Goal: Use online tool/utility: Utilize a website feature to perform a specific function

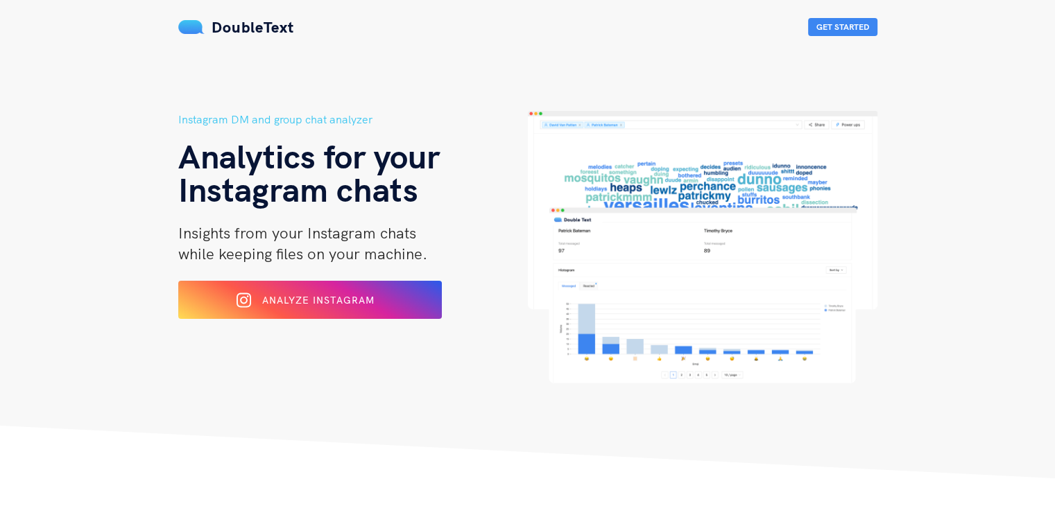
click at [333, 305] on span "Analyze Instagram" at bounding box center [318, 300] width 112 height 12
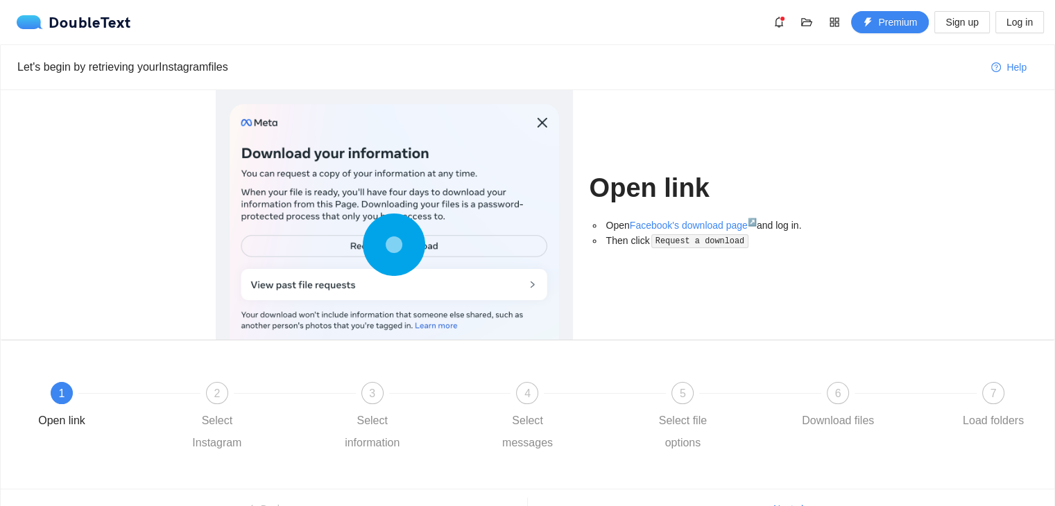
click at [690, 313] on div "Open link Open Facebook's download page ↗ and log in. Then click Request a down…" at bounding box center [715, 215] width 250 height 250
click at [210, 384] on div "2" at bounding box center [217, 393] width 22 height 22
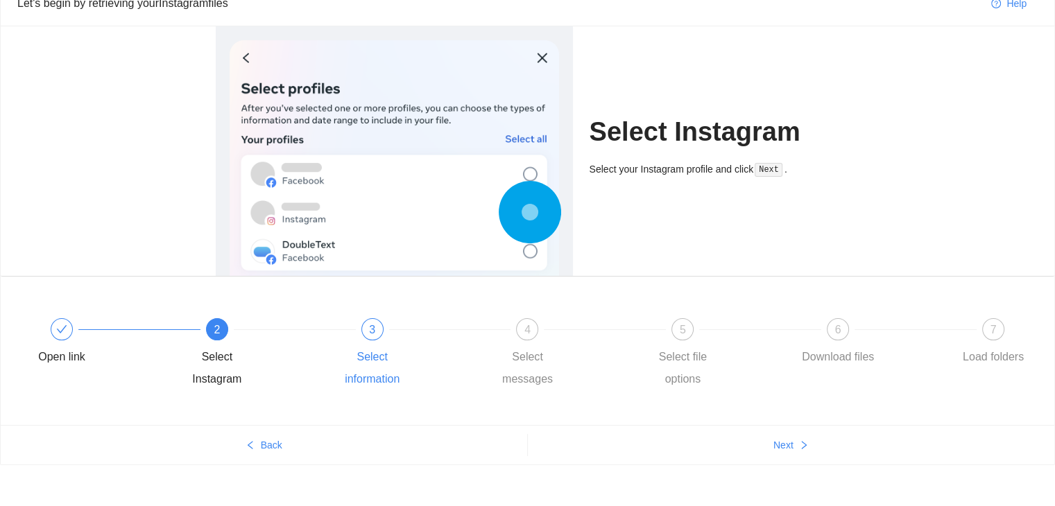
scroll to position [69, 0]
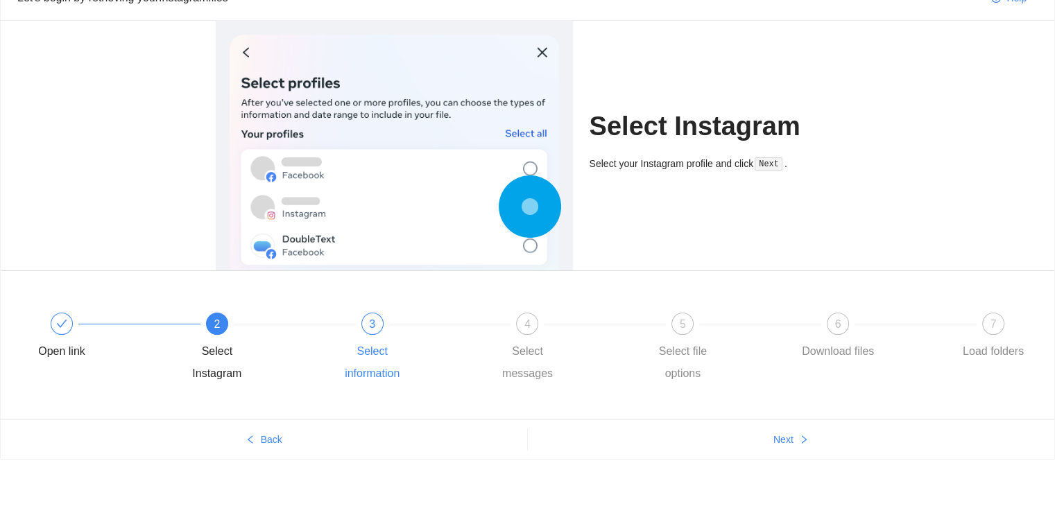
click at [372, 324] on span "3" at bounding box center [372, 324] width 6 height 12
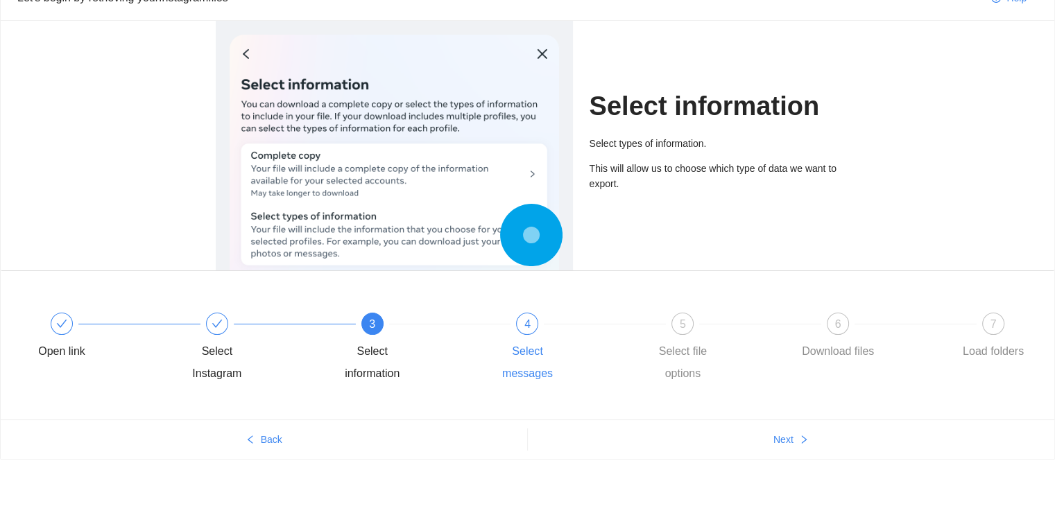
click at [516, 313] on div "4 Select messages" at bounding box center [564, 349] width 155 height 72
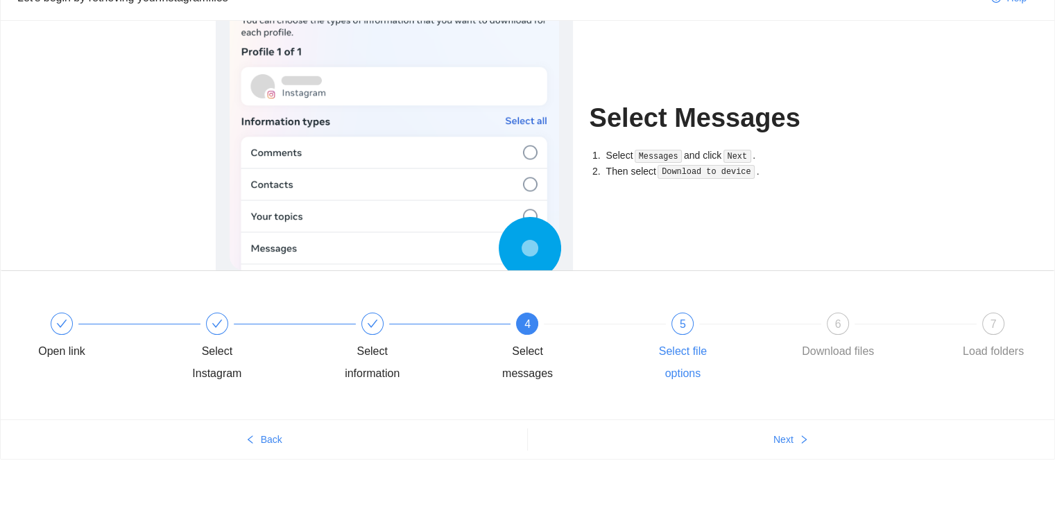
drag, startPoint x: 637, startPoint y: 317, endPoint x: 676, endPoint y: 321, distance: 38.4
click at [638, 317] on div "4 Select messages" at bounding box center [564, 349] width 155 height 72
click at [676, 321] on div "5" at bounding box center [682, 324] width 22 height 22
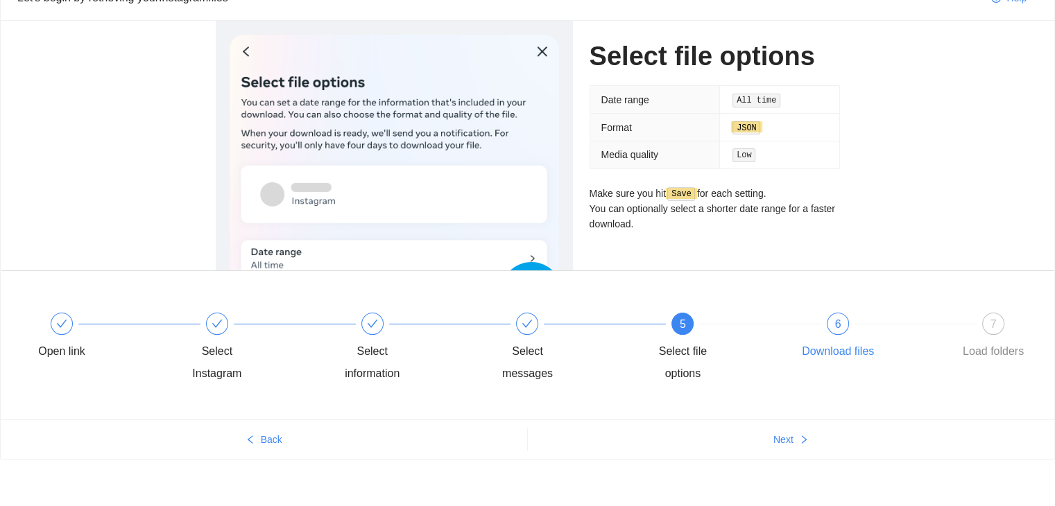
click at [835, 325] on span "6" at bounding box center [838, 324] width 6 height 12
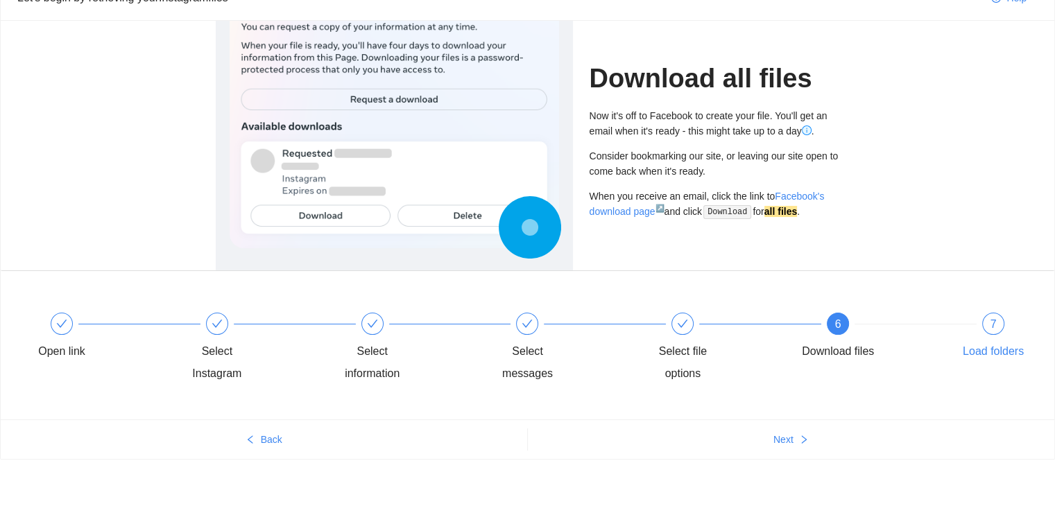
click at [1006, 331] on div "7 Load folders" at bounding box center [993, 338] width 80 height 50
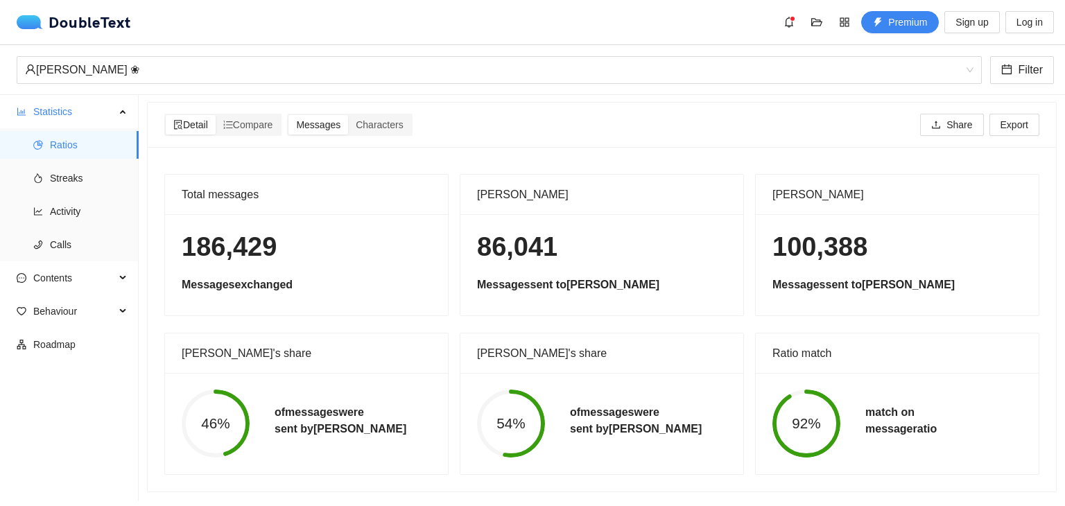
scroll to position [0, 0]
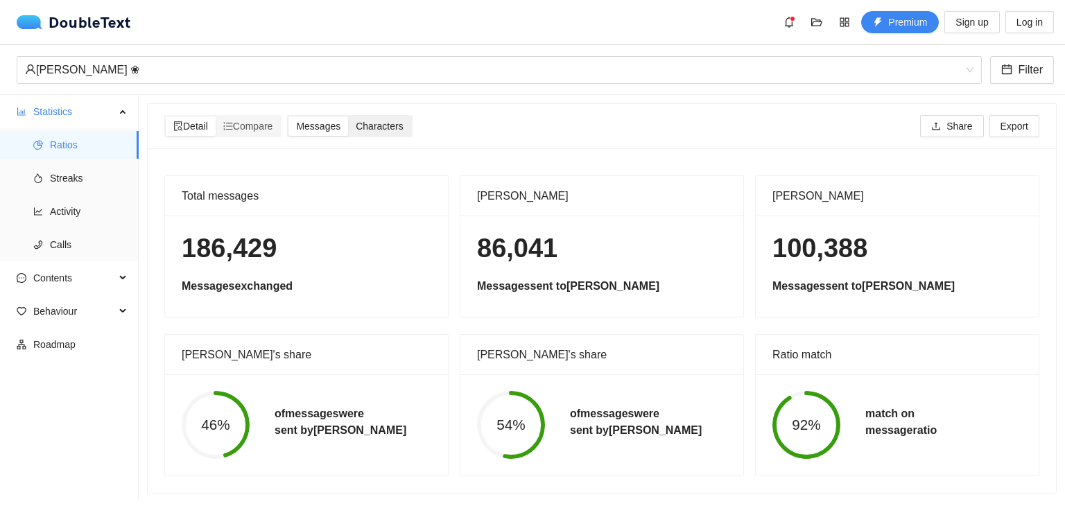
click at [377, 126] on span "Characters" at bounding box center [379, 126] width 47 height 11
click at [348, 117] on input "Characters" at bounding box center [348, 117] width 0 height 0
click at [333, 128] on span "Messages" at bounding box center [318, 126] width 44 height 11
click at [289, 117] on input "Messages" at bounding box center [289, 117] width 0 height 0
click at [263, 133] on div "Compare" at bounding box center [248, 126] width 65 height 19
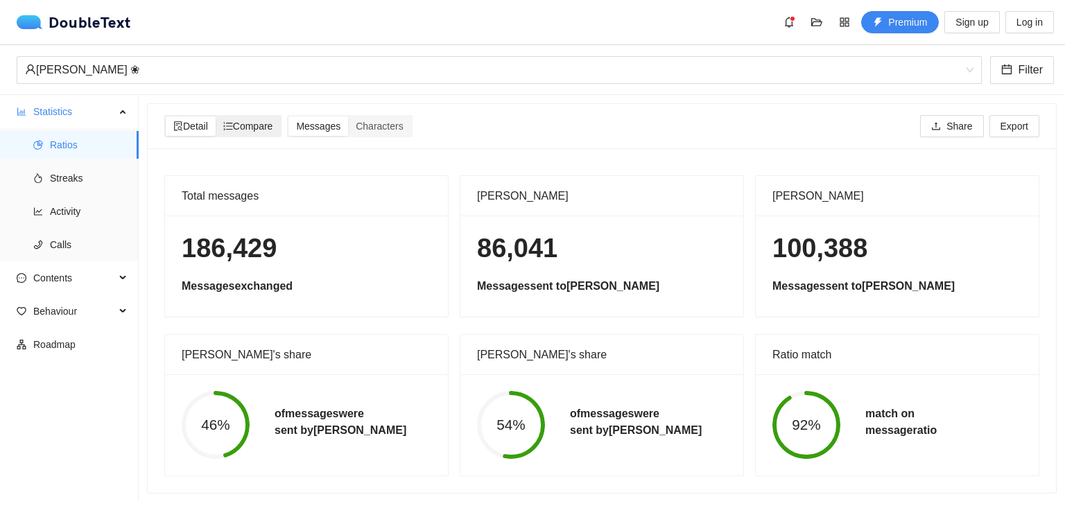
click at [216, 117] on input "Compare" at bounding box center [216, 117] width 0 height 0
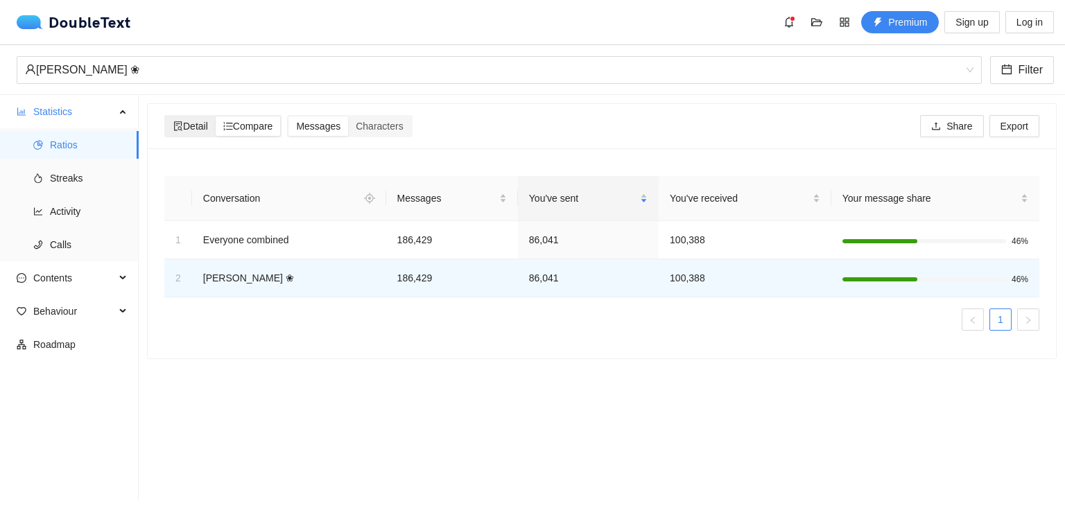
click at [183, 131] on span "Detail" at bounding box center [190, 126] width 35 height 11
click at [166, 117] on input "Detail" at bounding box center [166, 117] width 0 height 0
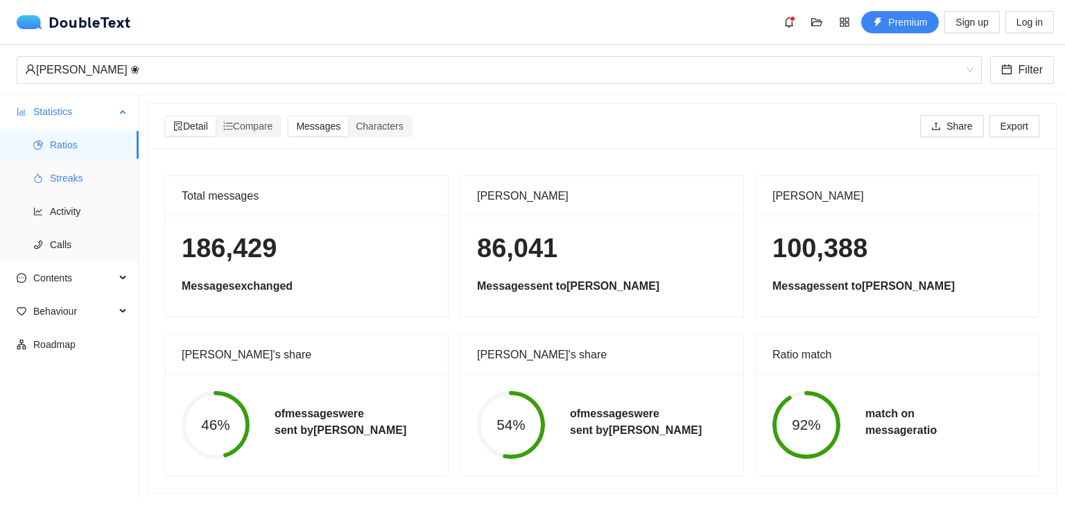
click at [84, 171] on span "Streaks" at bounding box center [89, 178] width 78 height 28
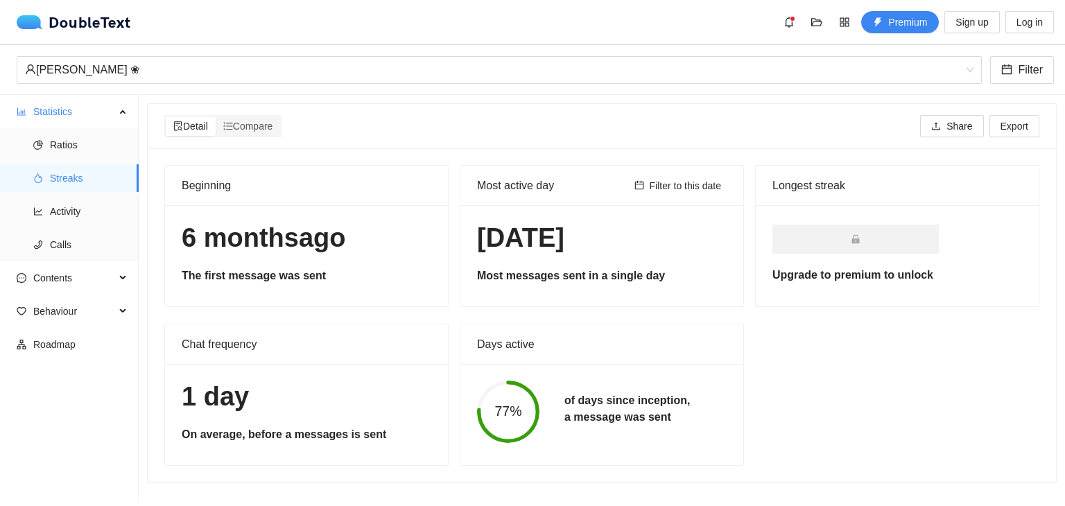
click at [517, 231] on h1 "[DATE]" at bounding box center [602, 238] width 250 height 33
click at [676, 186] on span "Filter to this date" at bounding box center [686, 185] width 72 height 15
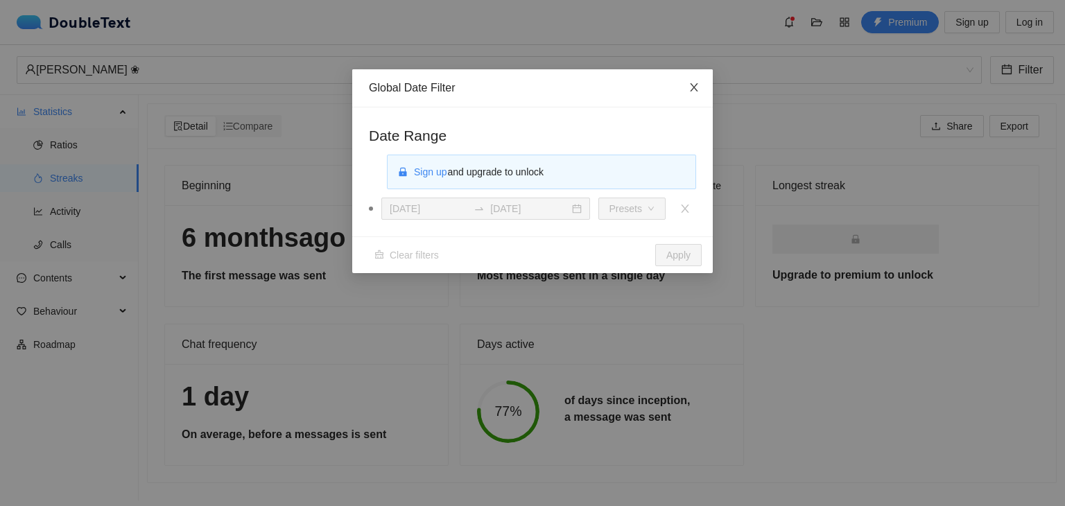
click at [688, 89] on span "Close" at bounding box center [694, 87] width 37 height 37
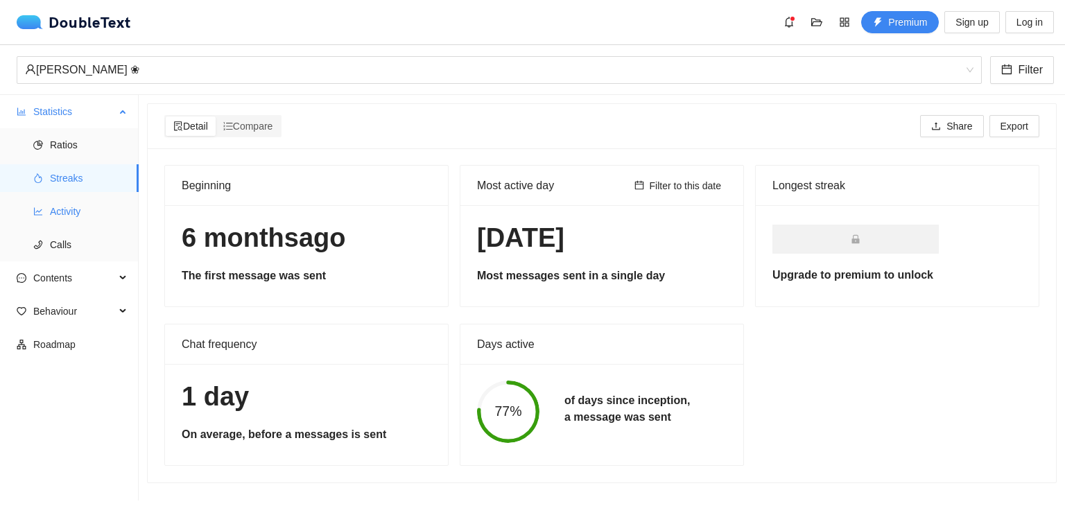
click at [69, 217] on span "Activity" at bounding box center [89, 212] width 78 height 28
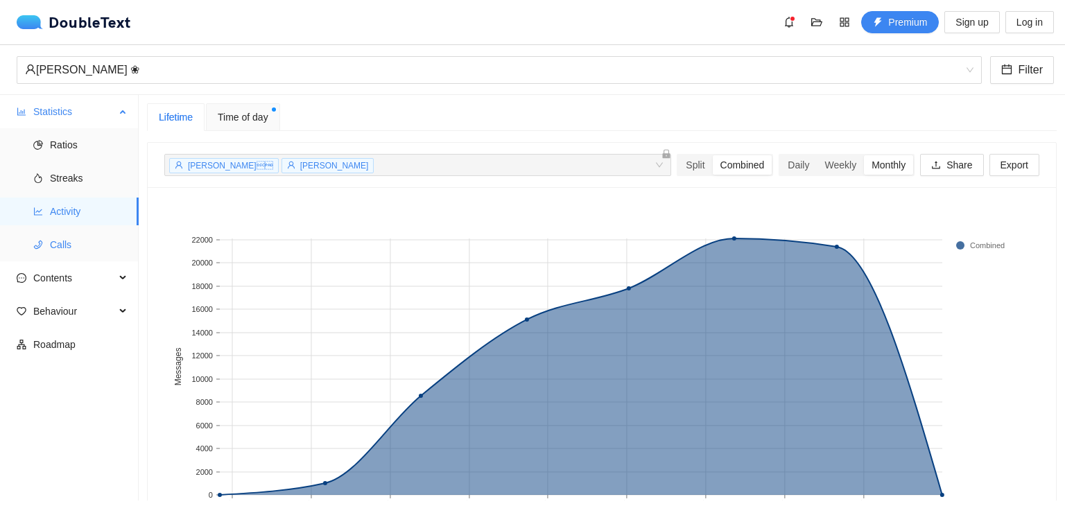
click at [68, 250] on span "Calls" at bounding box center [89, 245] width 78 height 28
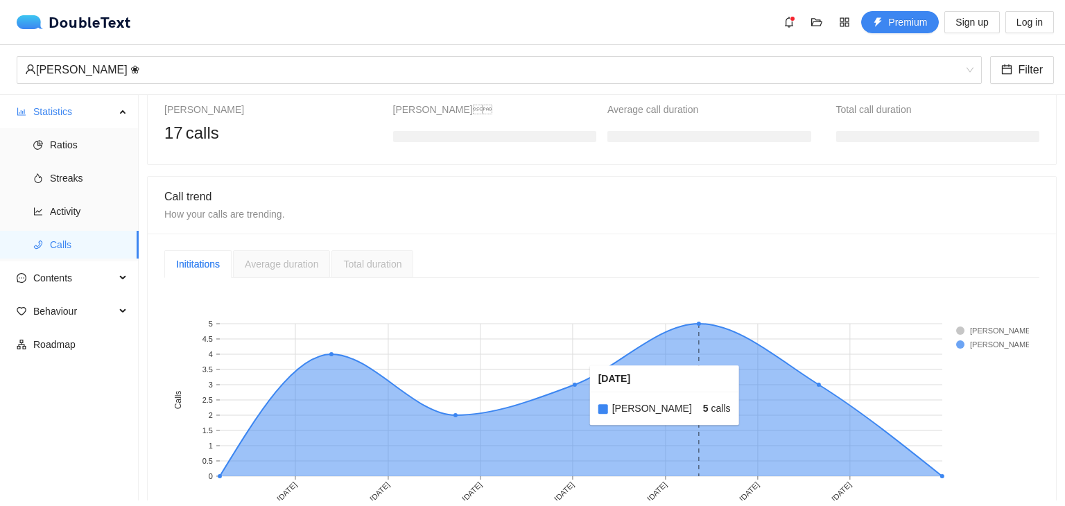
scroll to position [195, 0]
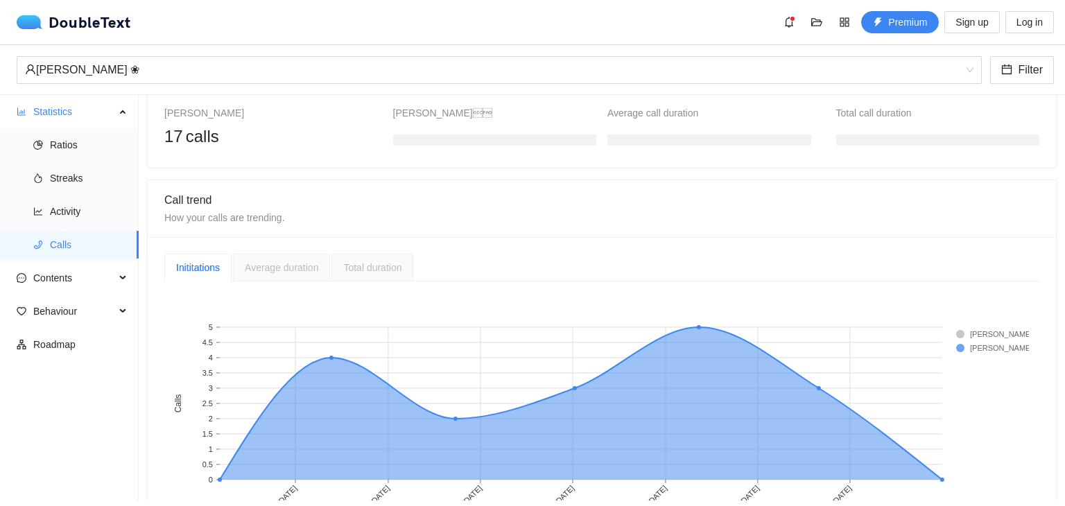
click at [368, 269] on span "Total duration" at bounding box center [372, 267] width 58 height 11
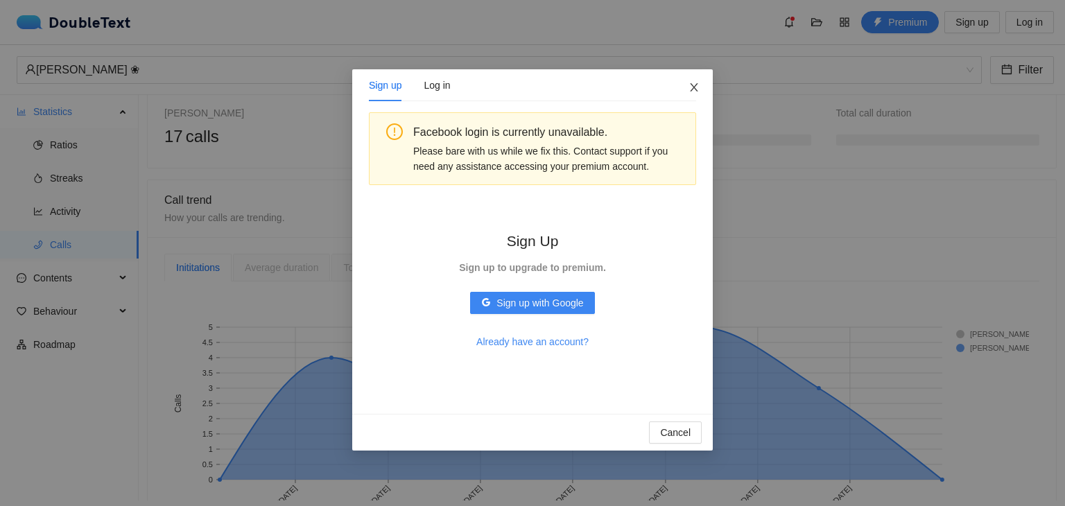
click at [691, 89] on icon "close" at bounding box center [694, 87] width 11 height 11
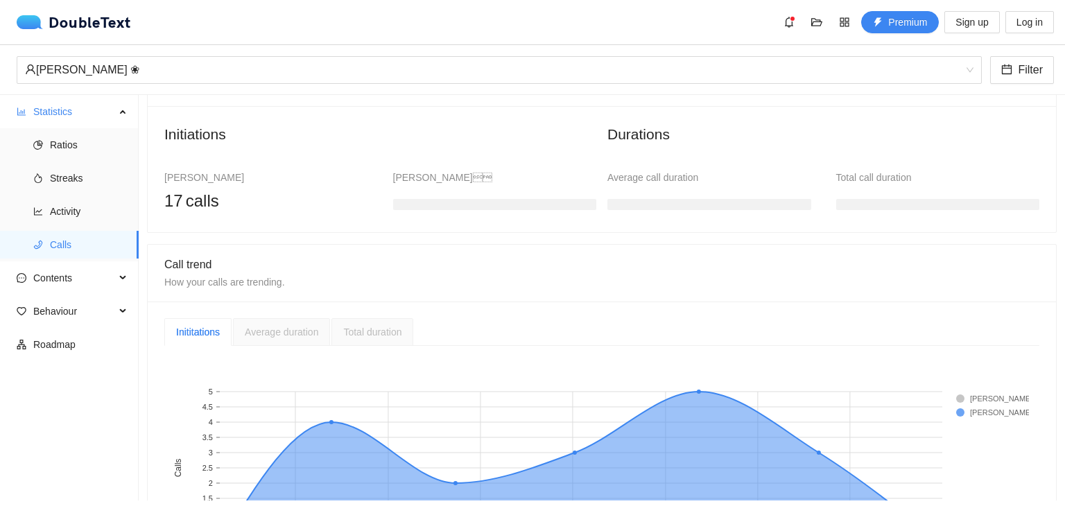
scroll to position [126, 0]
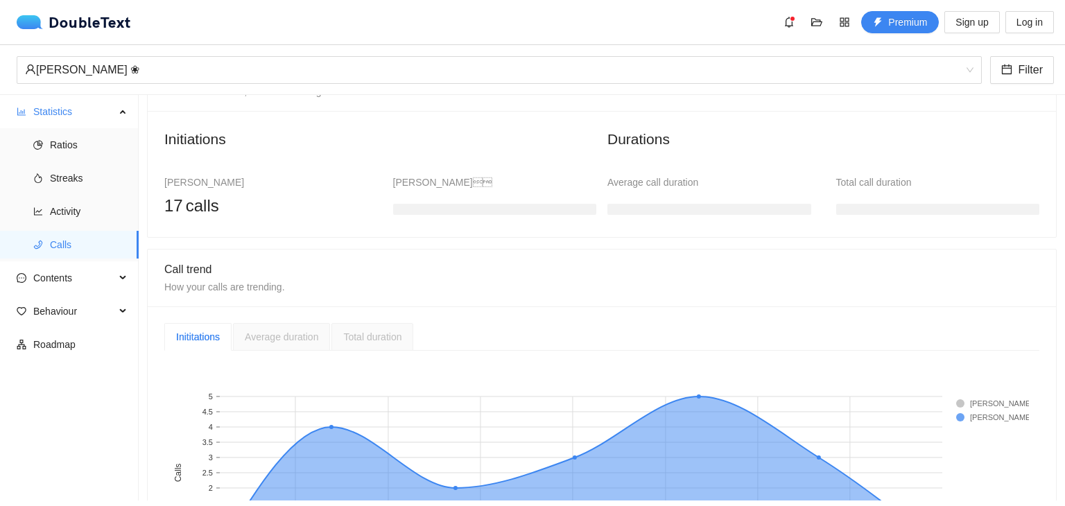
click at [619, 195] on div at bounding box center [710, 207] width 204 height 28
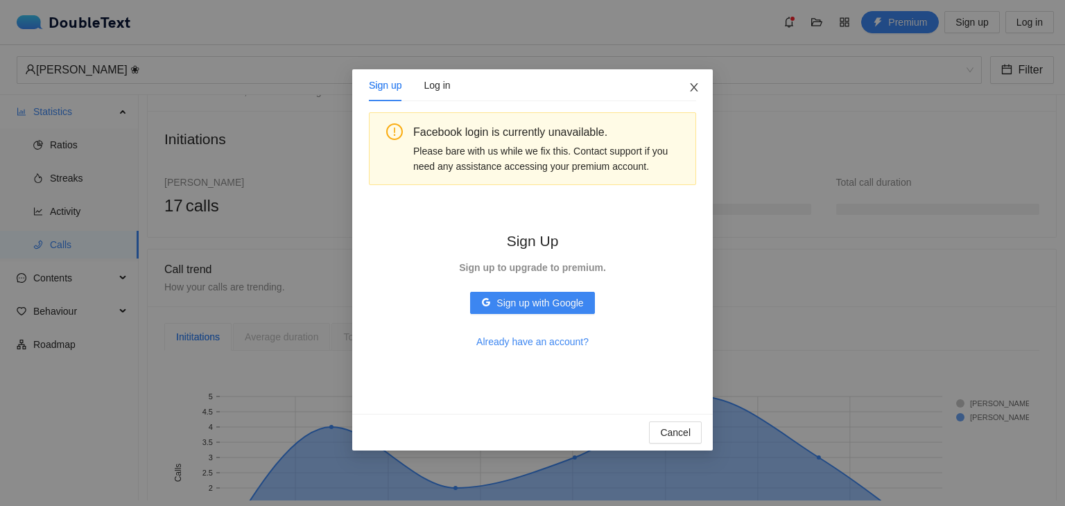
click at [682, 92] on span "Close" at bounding box center [694, 87] width 37 height 37
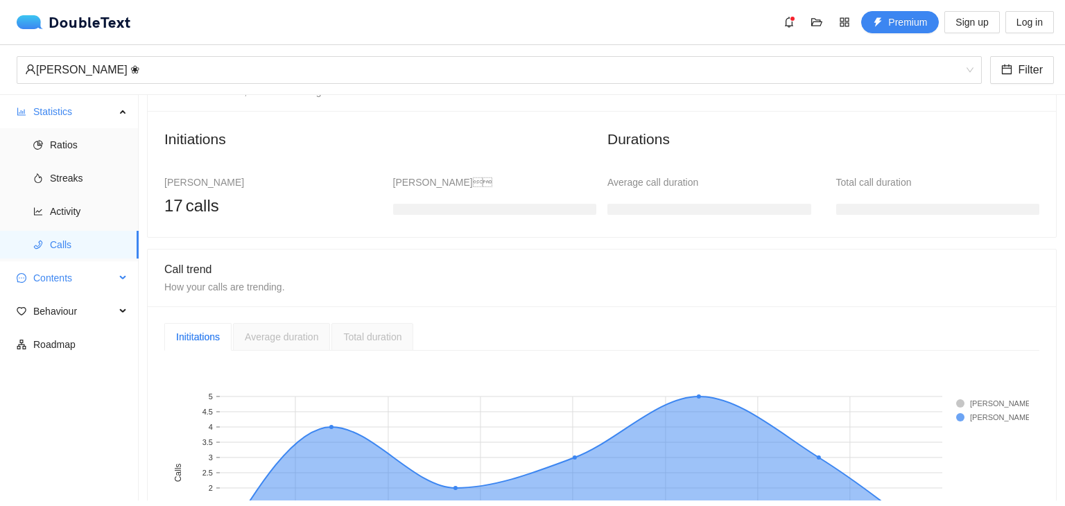
click at [110, 278] on span "Contents" at bounding box center [74, 278] width 82 height 28
click at [100, 308] on span "Word Cloud" at bounding box center [89, 312] width 78 height 28
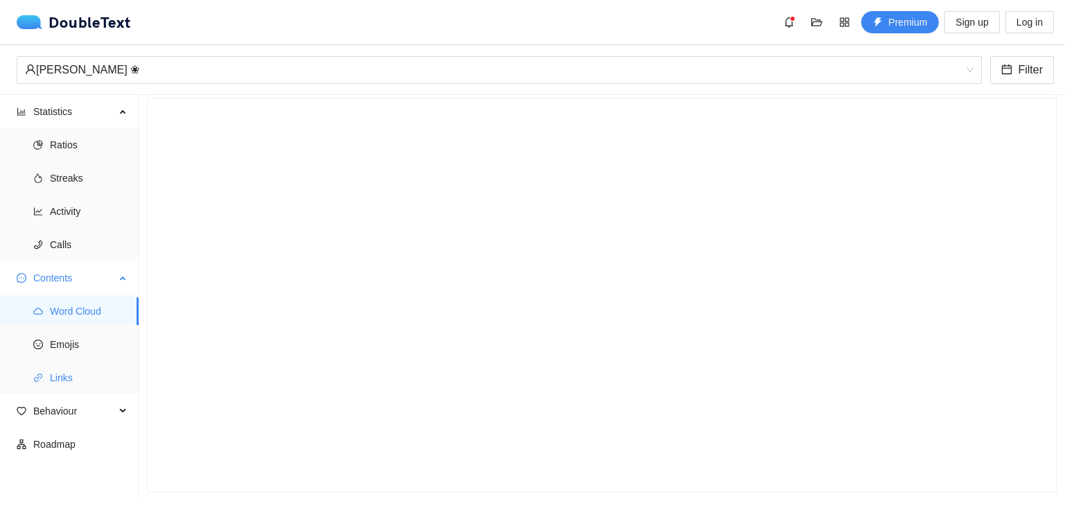
scroll to position [61, 0]
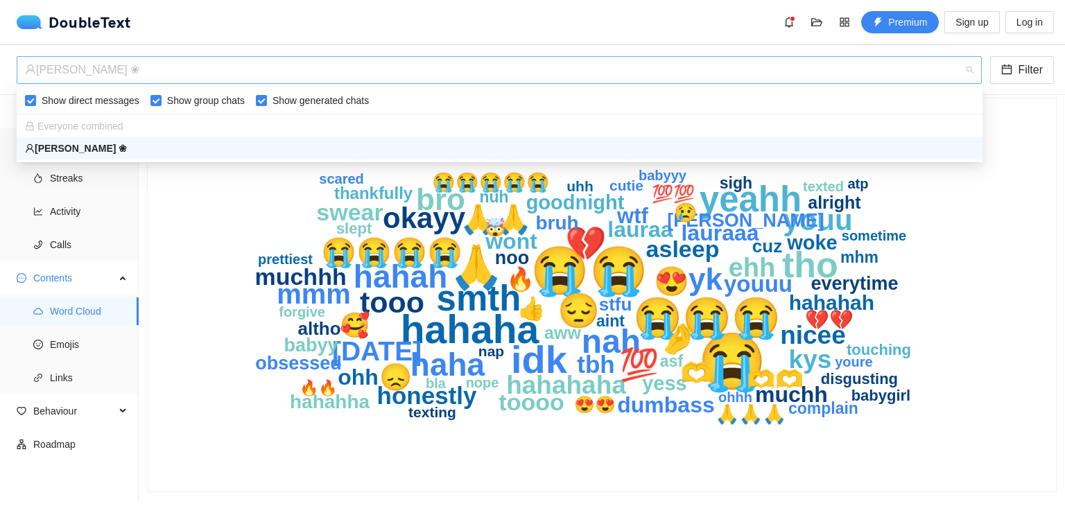
click at [839, 76] on div "‏‎[PERSON_NAME] ❀‎‏" at bounding box center [493, 70] width 936 height 26
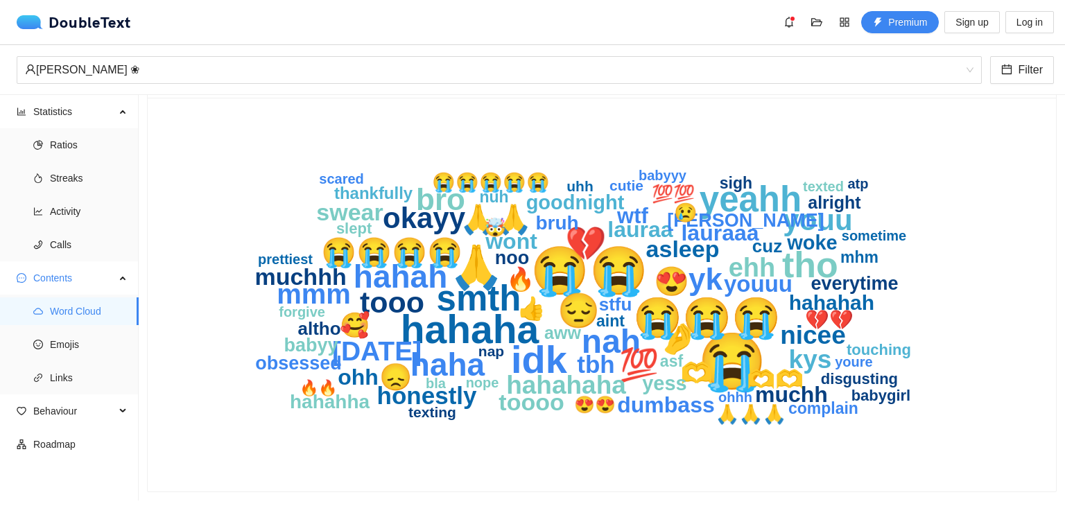
click at [196, 178] on icon "😭 😭😭 🙏 hahaha 😭😭😭 idk tho smth yeahh 😔 nah 💔 hahah 💯 haha bro yk tooo okayy you…" at bounding box center [596, 294] width 865 height 361
click at [78, 341] on span "Emojis" at bounding box center [89, 345] width 78 height 28
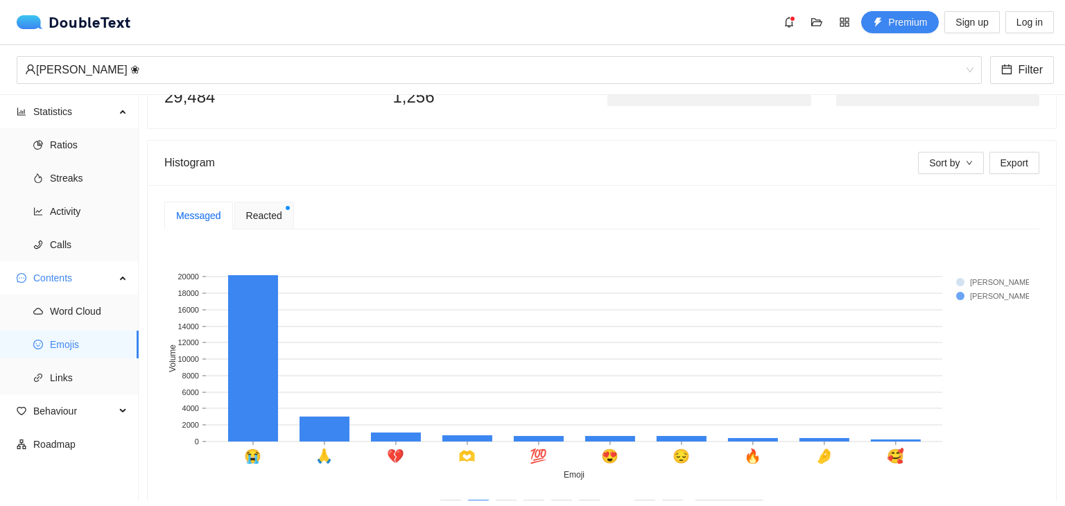
scroll to position [273, 0]
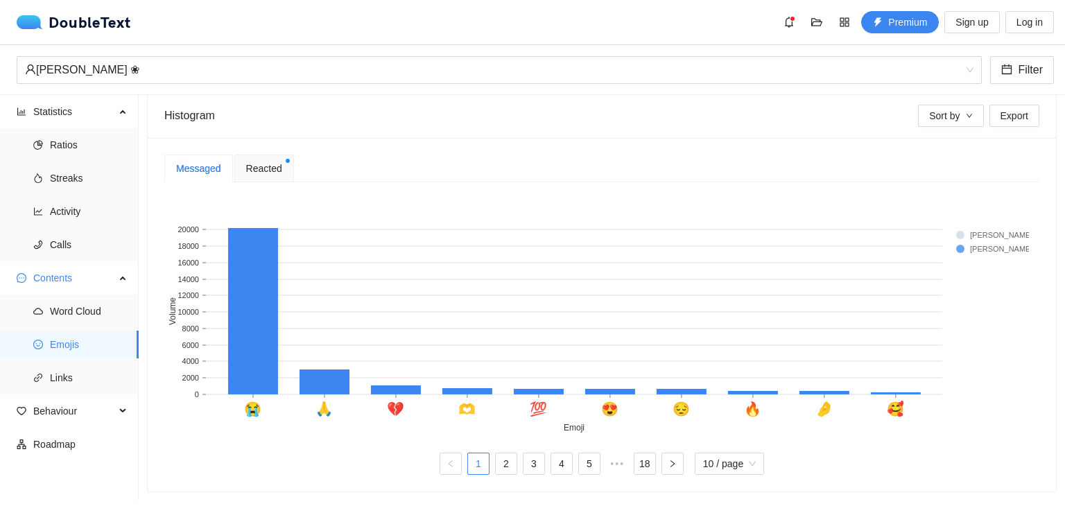
click at [264, 161] on span "Reacted" at bounding box center [264, 168] width 36 height 15
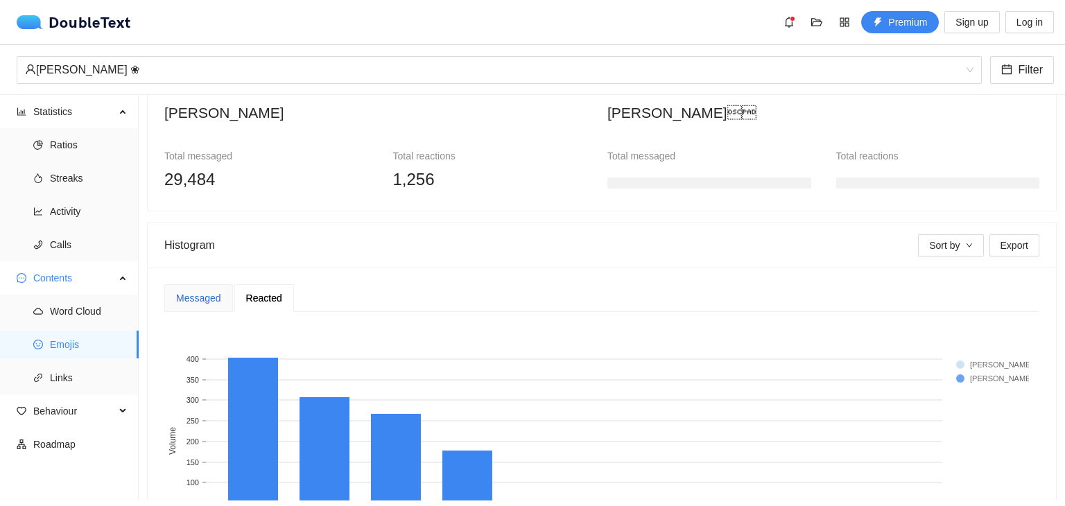
click at [200, 293] on div "Messaged" at bounding box center [198, 298] width 45 height 15
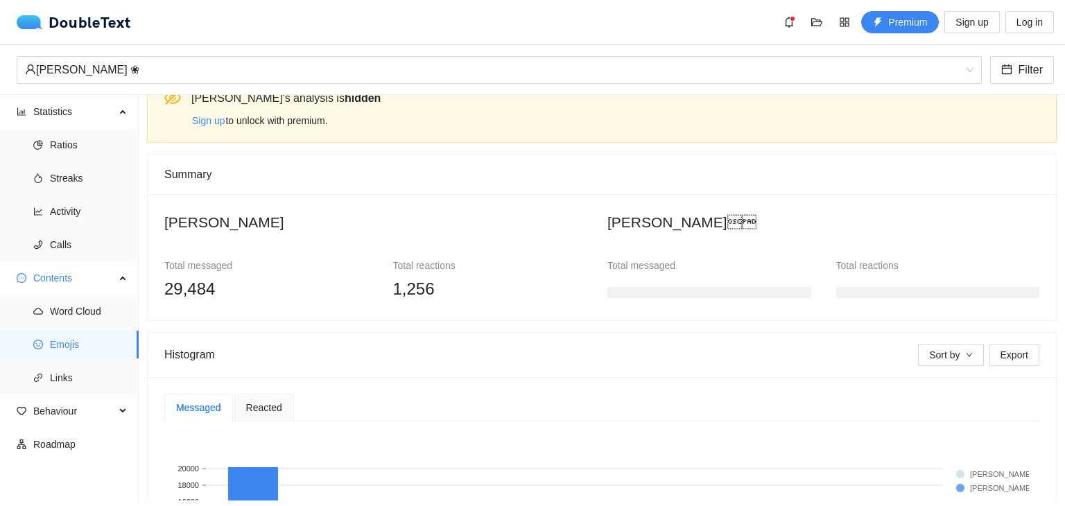
scroll to position [69, 0]
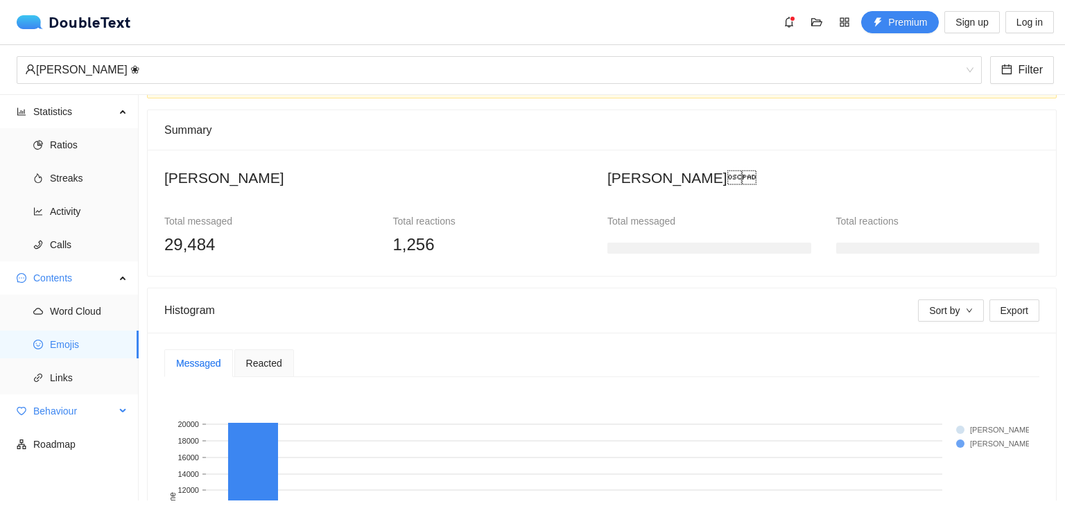
click at [78, 413] on span "Behaviour" at bounding box center [74, 411] width 82 height 28
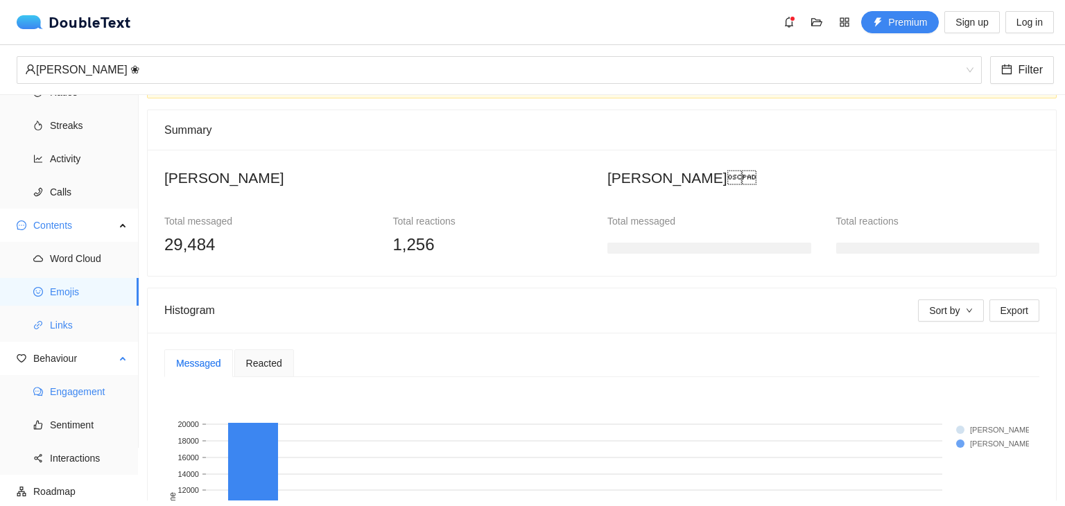
scroll to position [58, 0]
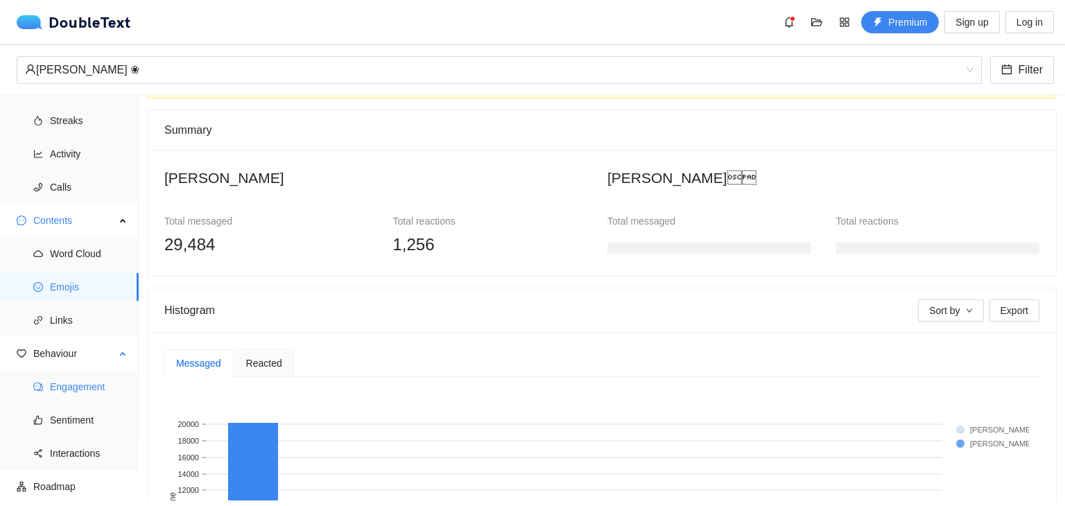
click at [86, 391] on span "Engagement" at bounding box center [89, 387] width 78 height 28
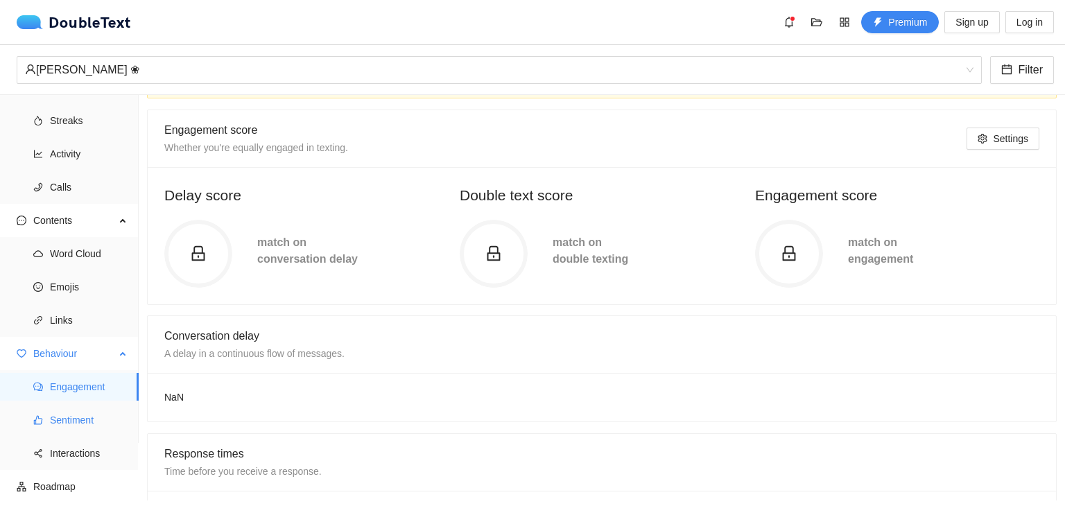
click at [83, 421] on span "Sentiment" at bounding box center [89, 420] width 78 height 28
click at [97, 454] on span "Interactions" at bounding box center [89, 454] width 78 height 28
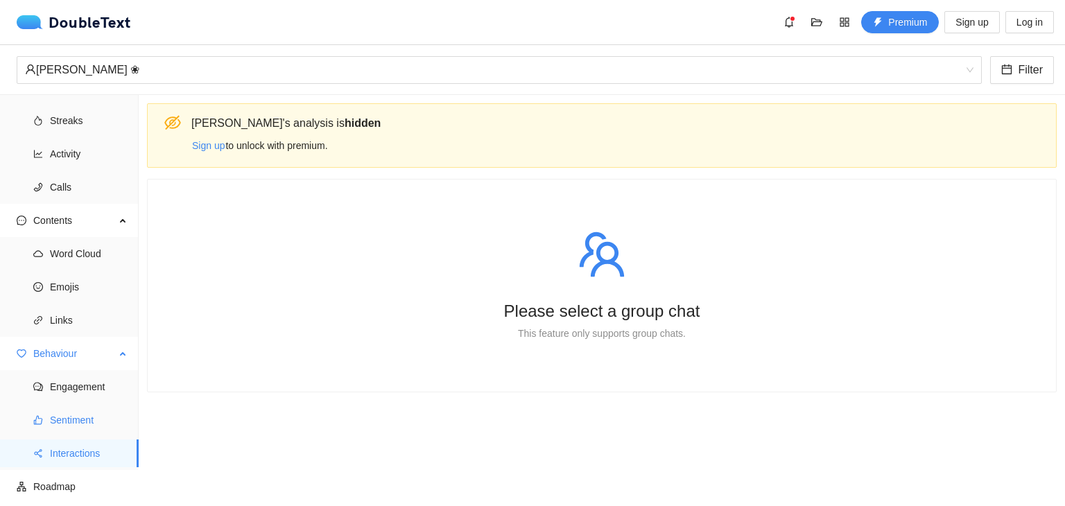
click at [80, 433] on span "Sentiment" at bounding box center [89, 420] width 78 height 28
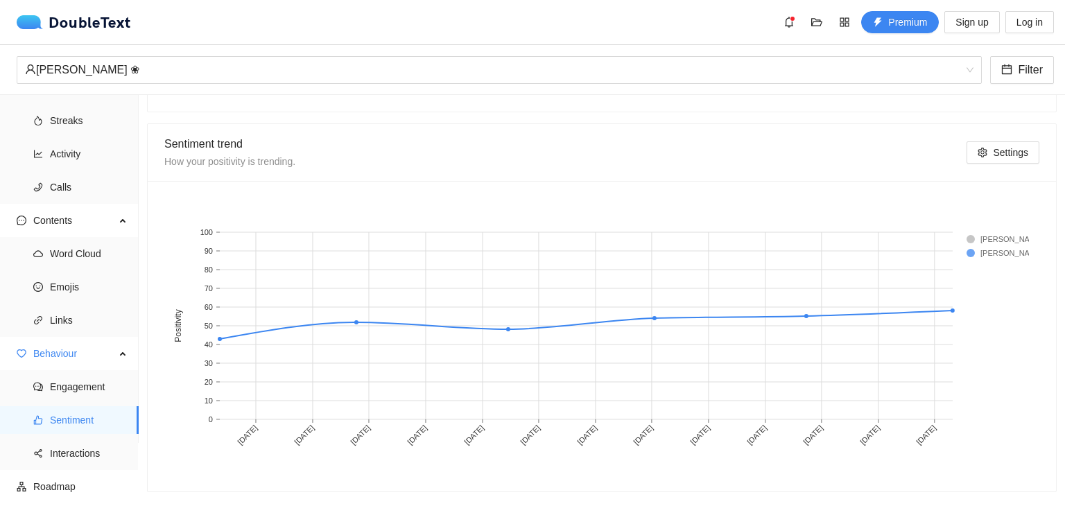
scroll to position [747, 0]
click at [107, 483] on span "Roadmap" at bounding box center [80, 487] width 94 height 28
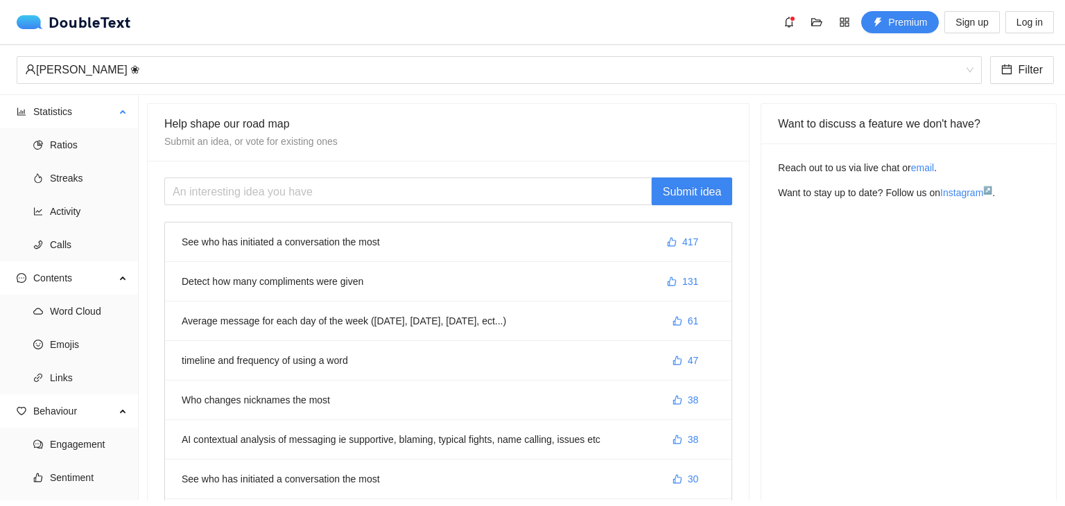
click at [60, 159] on ul "Ratios Streaks Activity Calls" at bounding box center [69, 194] width 138 height 133
click at [61, 144] on span "Ratios" at bounding box center [89, 145] width 78 height 28
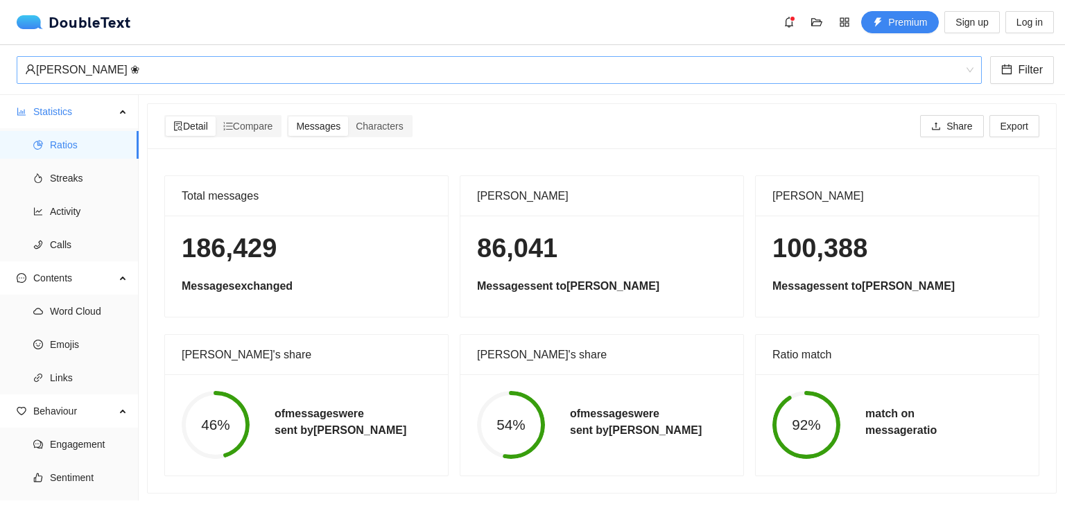
click at [204, 70] on div "‏‎[PERSON_NAME] ❀‎‏" at bounding box center [493, 70] width 936 height 26
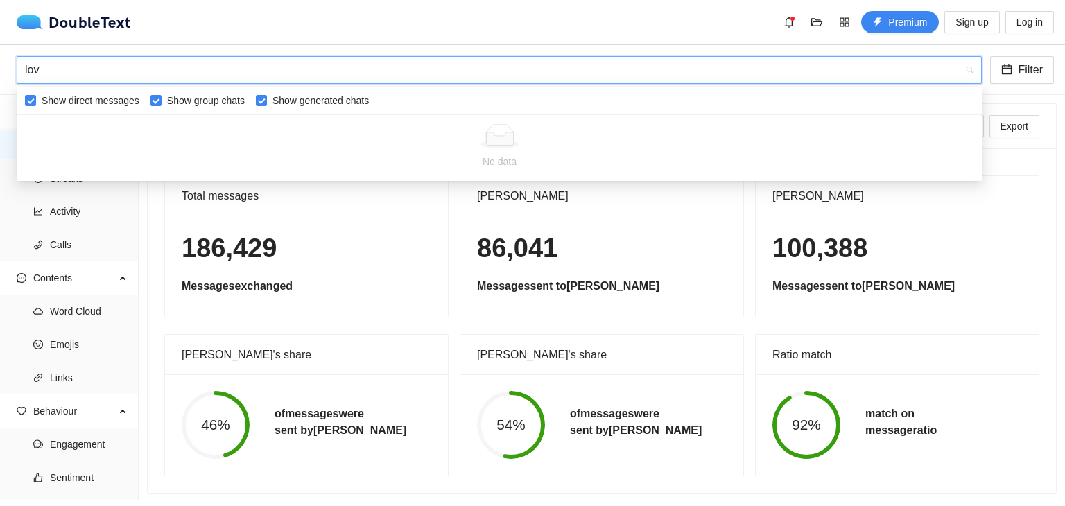
type input "love"
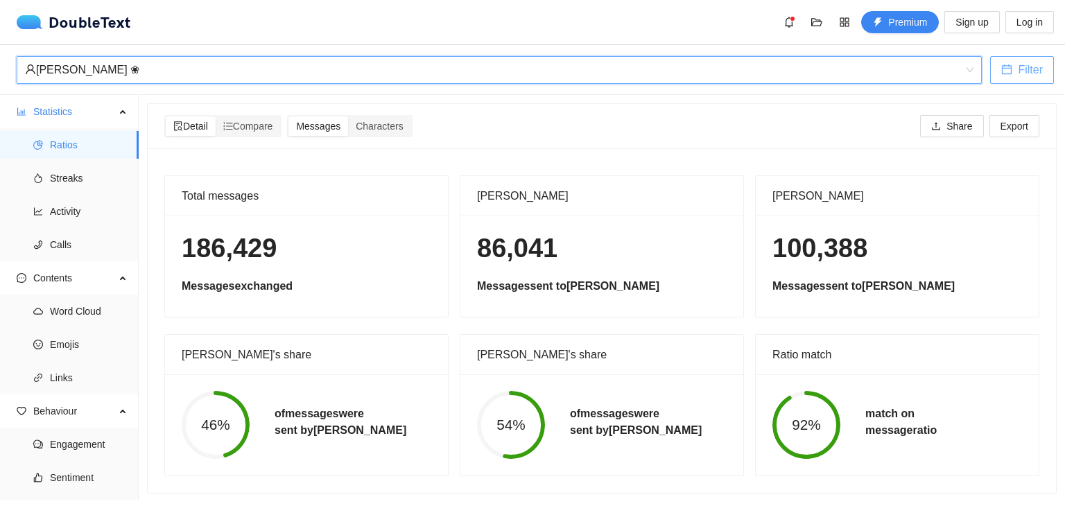
click at [1045, 76] on button "Filter" at bounding box center [1023, 70] width 64 height 28
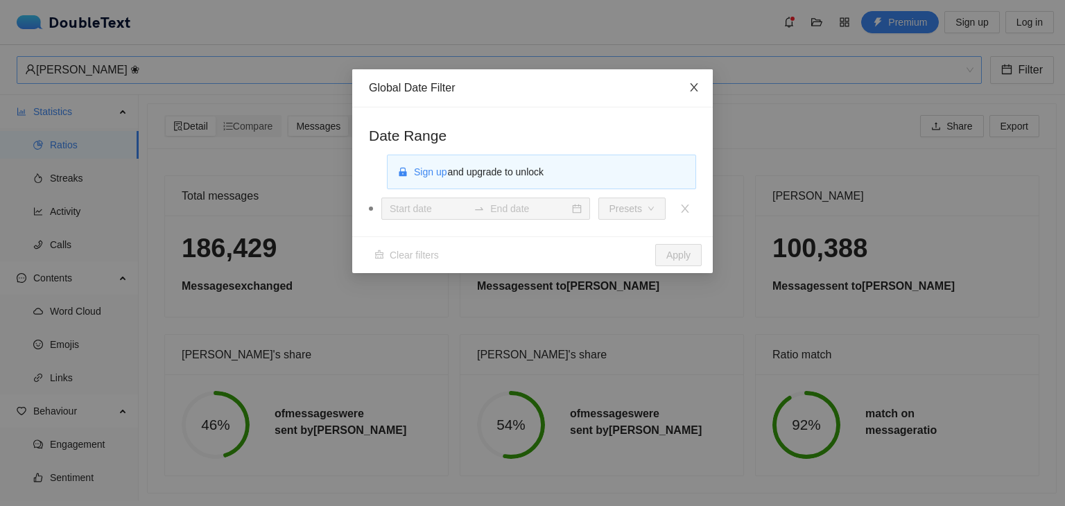
click at [702, 84] on span "Close" at bounding box center [694, 87] width 37 height 37
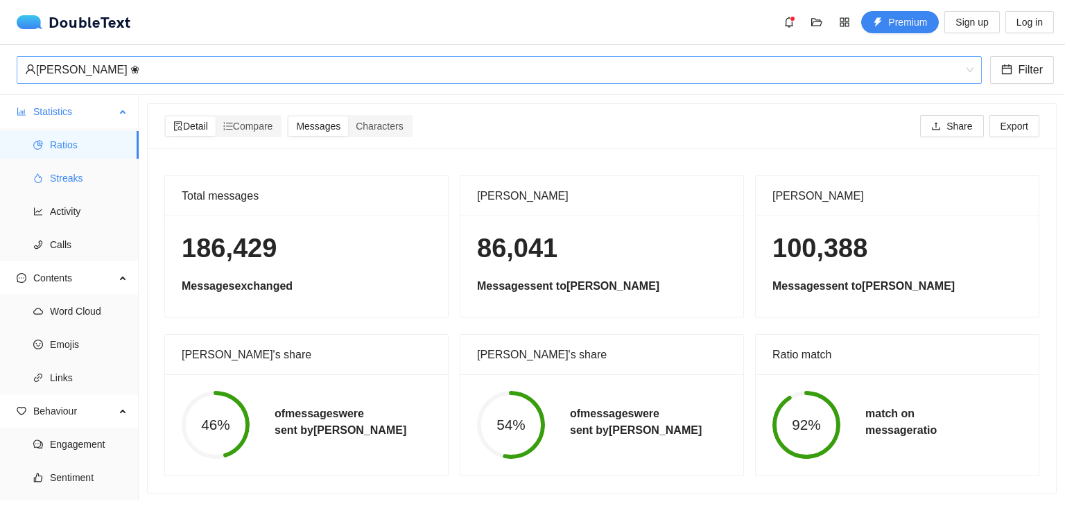
click at [103, 173] on span "Streaks" at bounding box center [89, 178] width 78 height 28
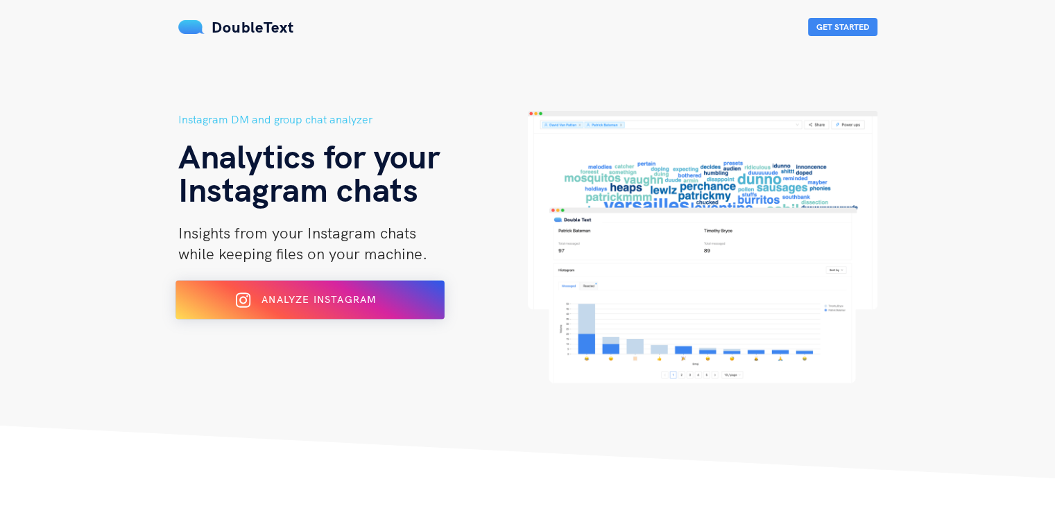
click at [341, 311] on button "Analyze Instagram" at bounding box center [309, 300] width 269 height 39
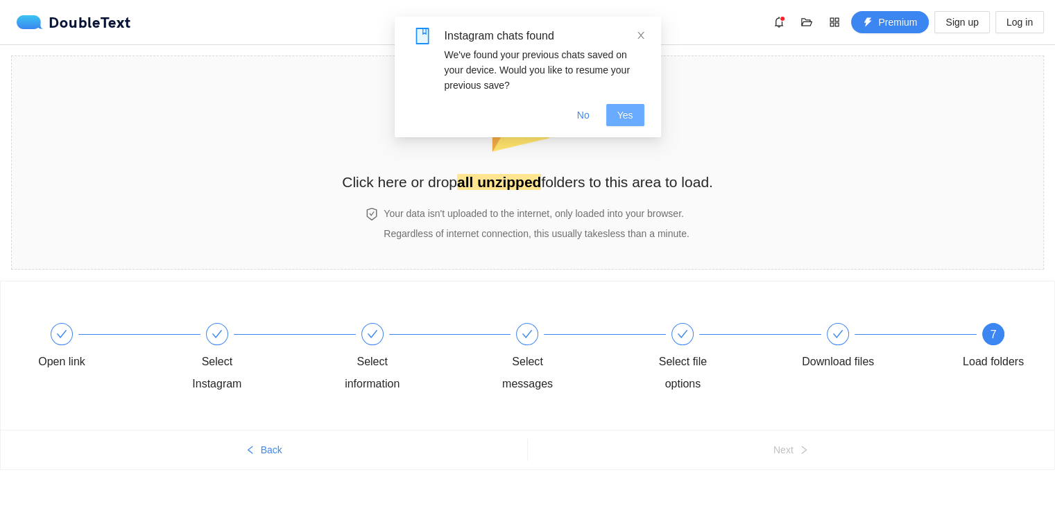
click at [620, 119] on span "Yes" at bounding box center [625, 115] width 16 height 15
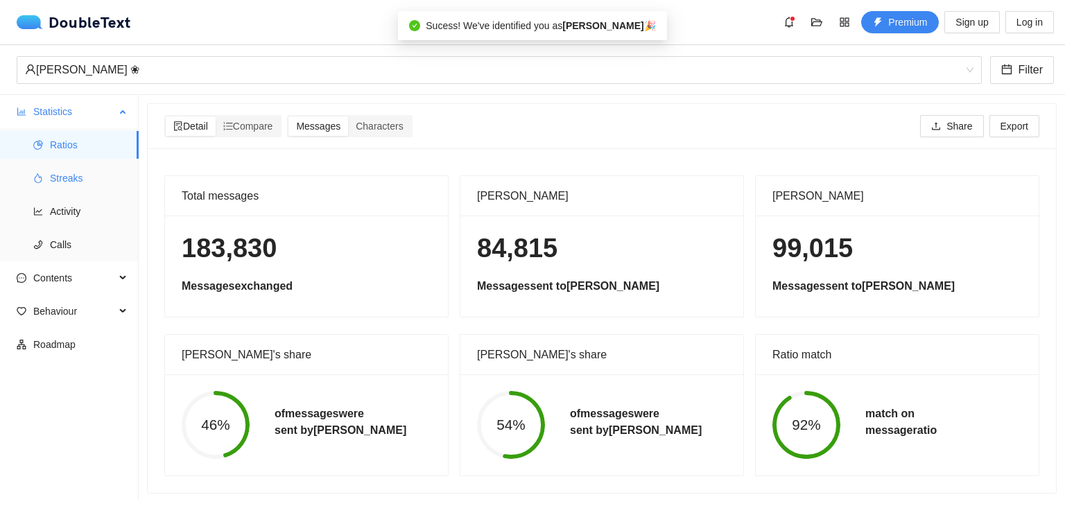
click at [85, 186] on span "Streaks" at bounding box center [89, 178] width 78 height 28
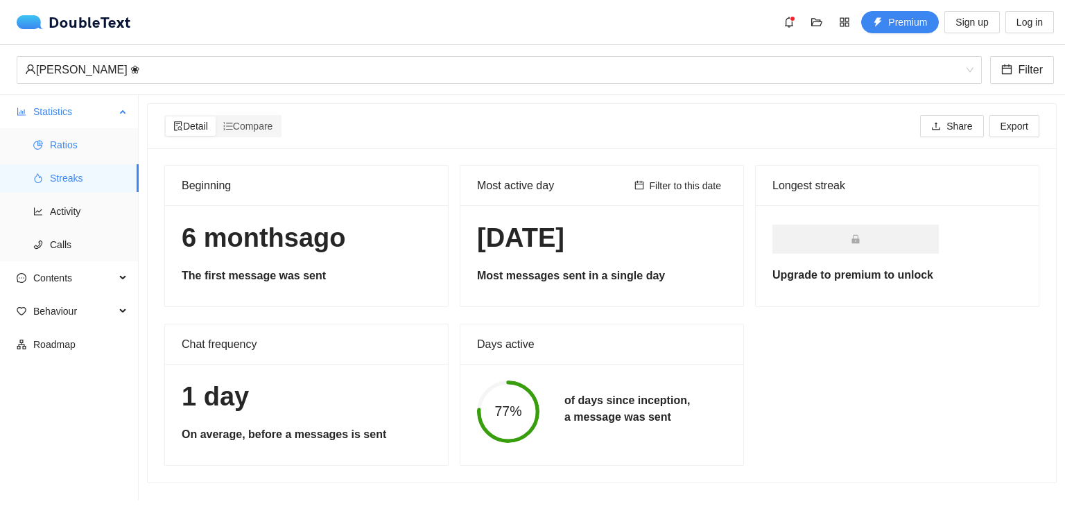
click at [75, 153] on span "Ratios" at bounding box center [89, 145] width 78 height 28
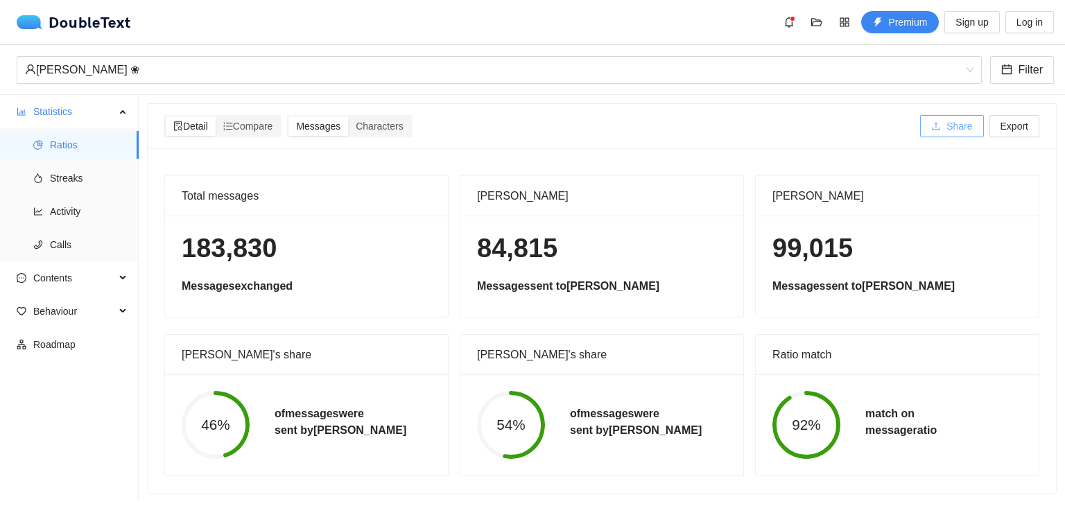
click at [947, 132] on span "Share" at bounding box center [960, 126] width 26 height 15
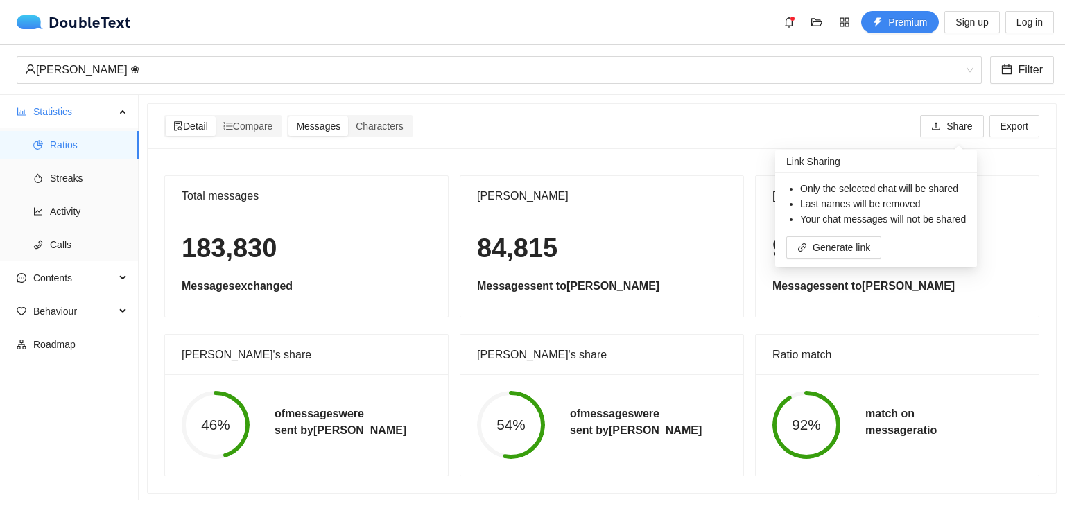
click at [737, 269] on div "[PERSON_NAME] 84,815 Messages sent to [PERSON_NAME]" at bounding box center [602, 246] width 284 height 142
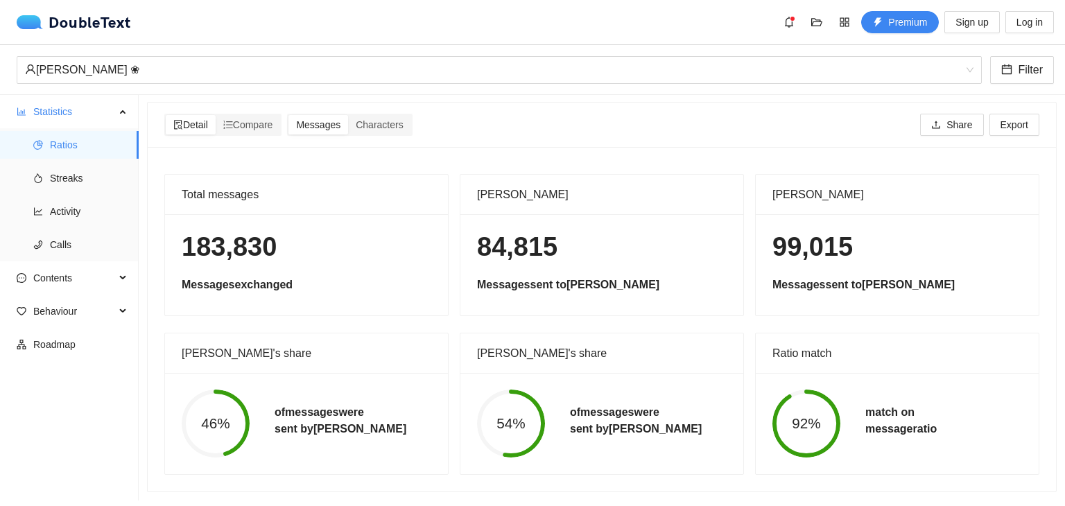
scroll to position [11, 0]
click at [272, 47] on div "‏‎[PERSON_NAME] ❀‎‏ Filter" at bounding box center [532, 70] width 1065 height 50
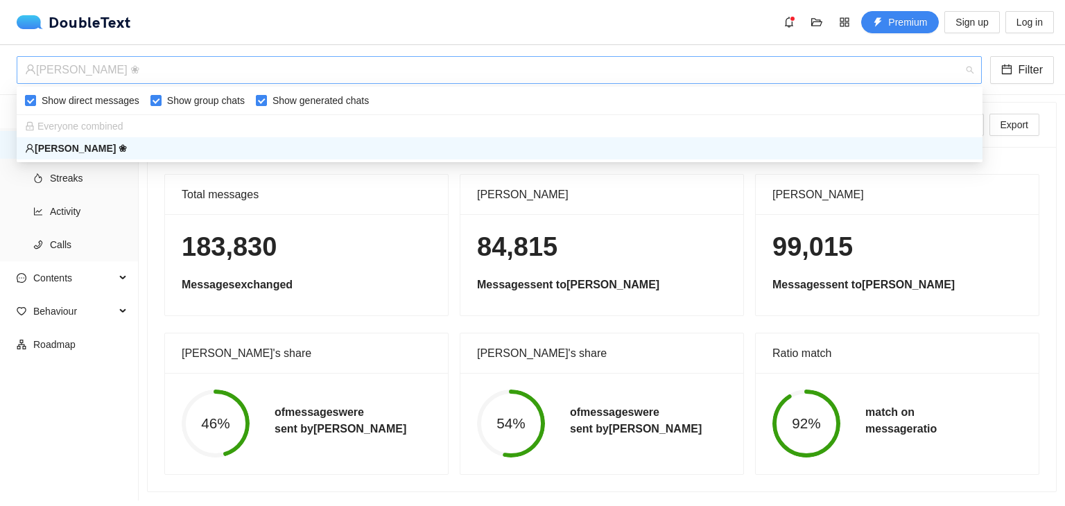
click at [272, 65] on div "‏‎[PERSON_NAME] ❀‎‏" at bounding box center [493, 70] width 936 height 26
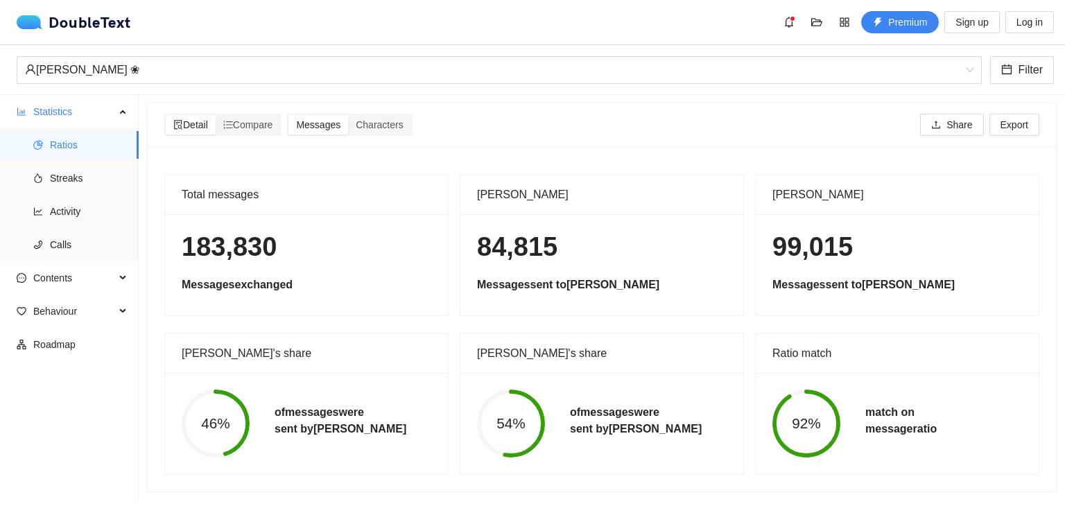
click at [219, 243] on h1 "183,830" at bounding box center [307, 247] width 250 height 33
click at [104, 248] on span "Calls" at bounding box center [89, 245] width 78 height 28
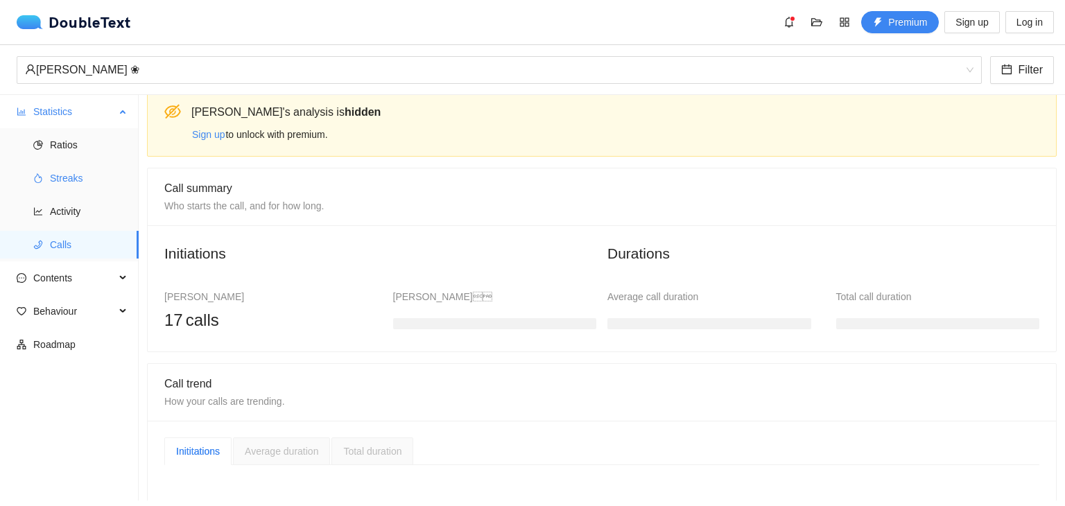
click at [65, 178] on span "Streaks" at bounding box center [89, 178] width 78 height 28
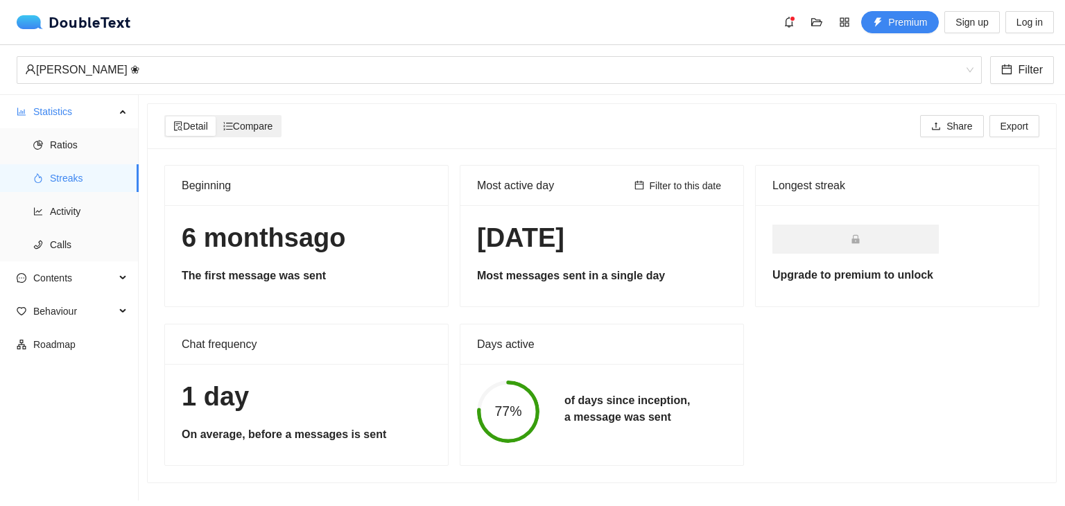
click at [261, 127] on span "Compare" at bounding box center [248, 126] width 50 height 11
click at [216, 117] on input "Compare" at bounding box center [216, 117] width 0 height 0
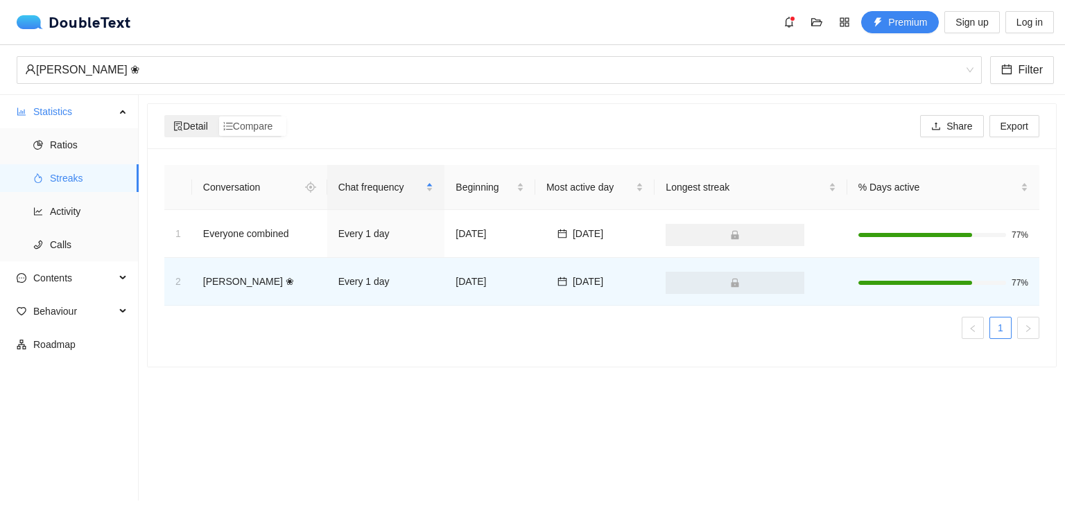
scroll to position [0, 0]
click at [189, 132] on div "Detail" at bounding box center [191, 126] width 50 height 19
click at [166, 117] on input "Detail" at bounding box center [166, 117] width 0 height 0
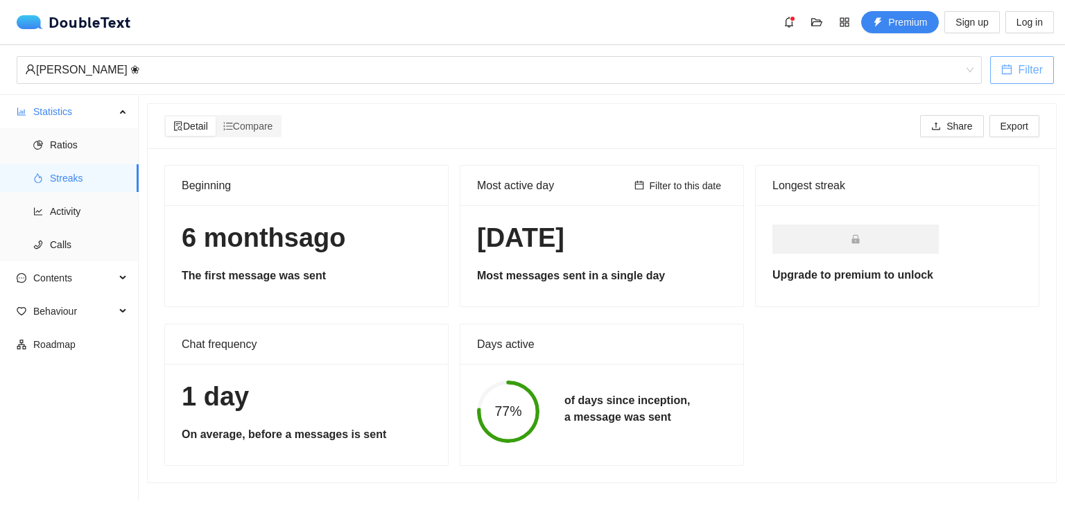
click at [1021, 66] on span "Filter" at bounding box center [1030, 69] width 25 height 17
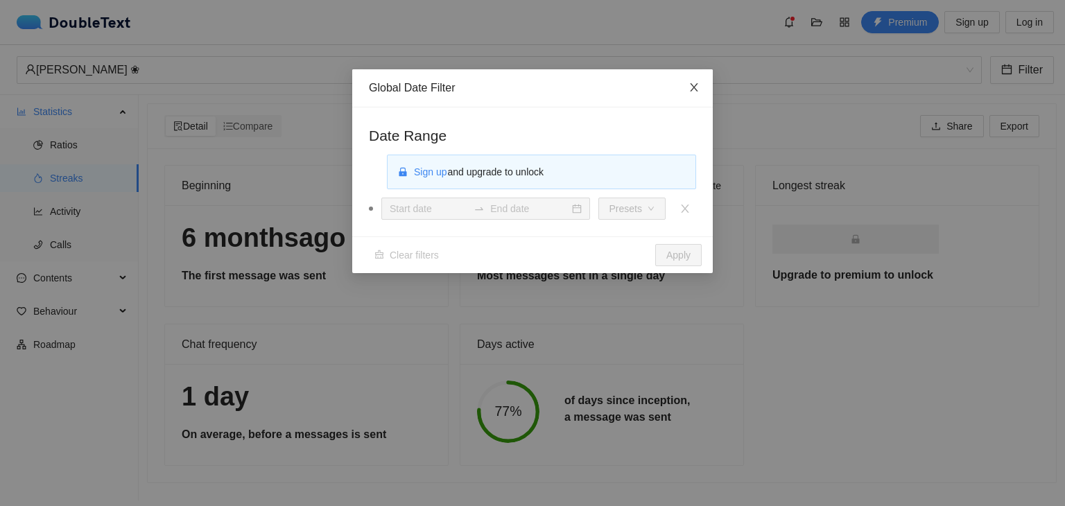
click at [699, 87] on icon "close" at bounding box center [694, 87] width 11 height 11
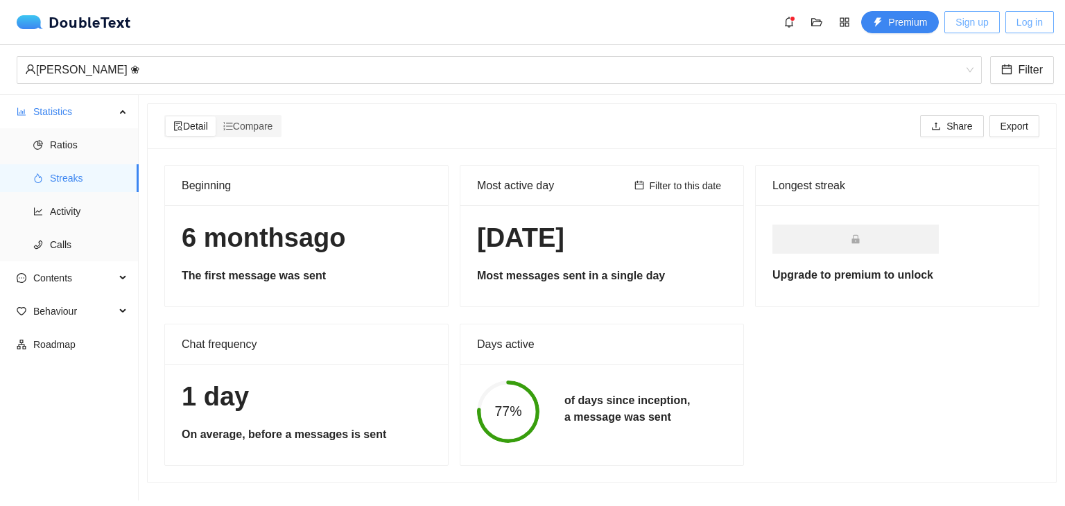
drag, startPoint x: 1037, startPoint y: 23, endPoint x: 964, endPoint y: 21, distance: 72.9
click at [964, 21] on div "Premium Sign up Log in" at bounding box center [958, 22] width 193 height 22
click at [966, 22] on span "Sign up" at bounding box center [972, 22] width 33 height 15
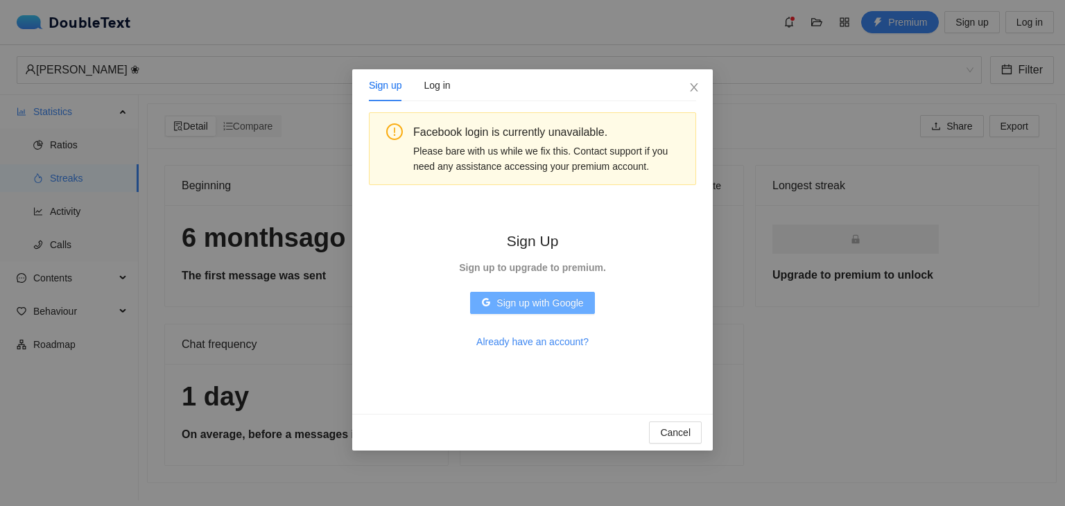
click at [571, 293] on button "Sign up with Google" at bounding box center [532, 303] width 124 height 22
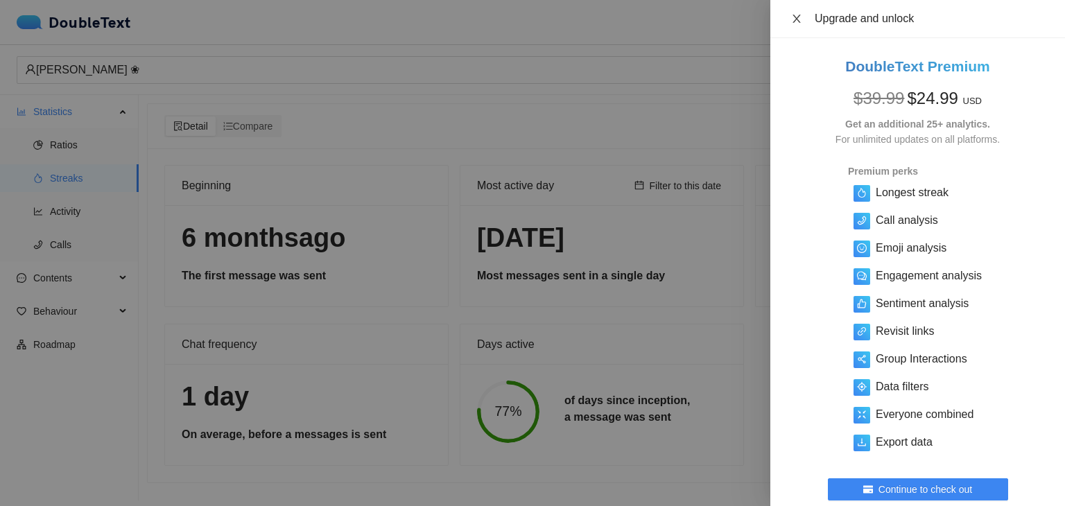
click at [798, 22] on icon "close" at bounding box center [796, 18] width 11 height 11
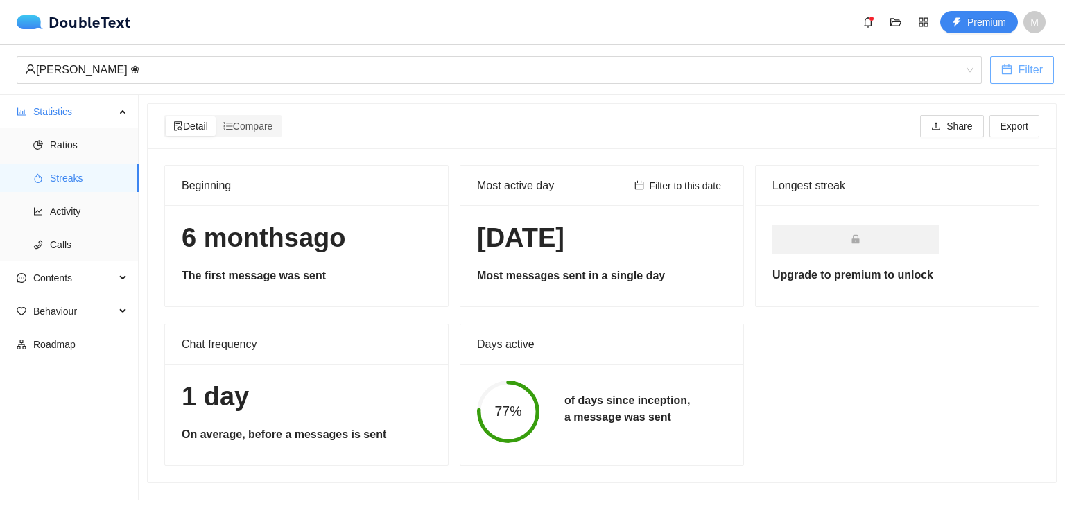
click at [1011, 76] on span "calendar" at bounding box center [1007, 70] width 11 height 13
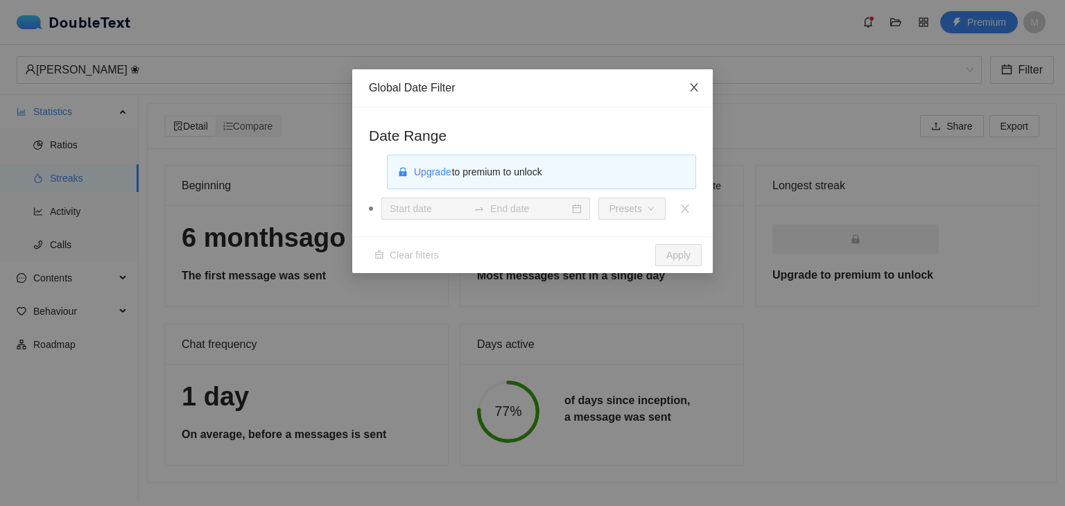
click at [683, 98] on span "Close" at bounding box center [694, 87] width 37 height 37
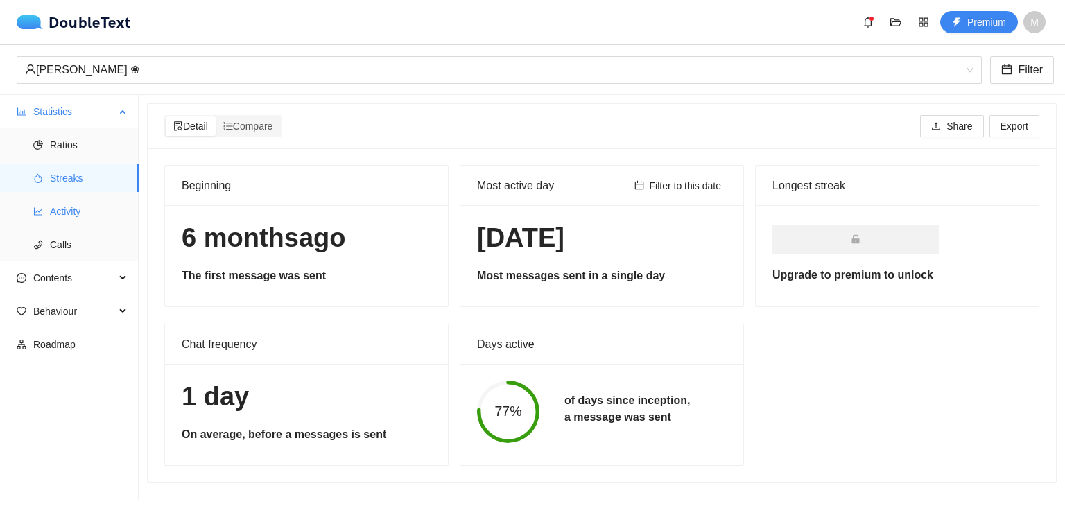
click at [55, 207] on span "Activity" at bounding box center [89, 212] width 78 height 28
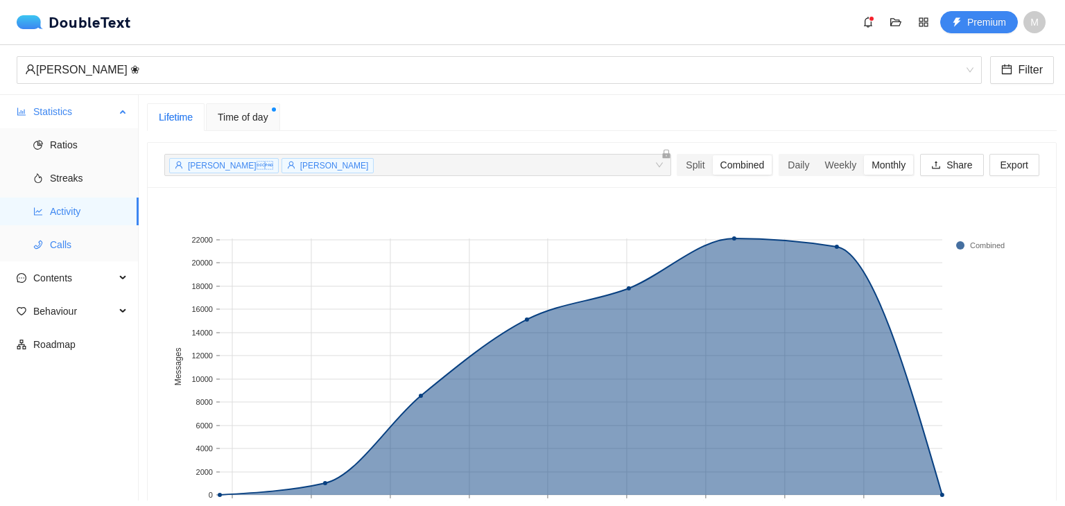
click at [68, 245] on span "Calls" at bounding box center [89, 245] width 78 height 28
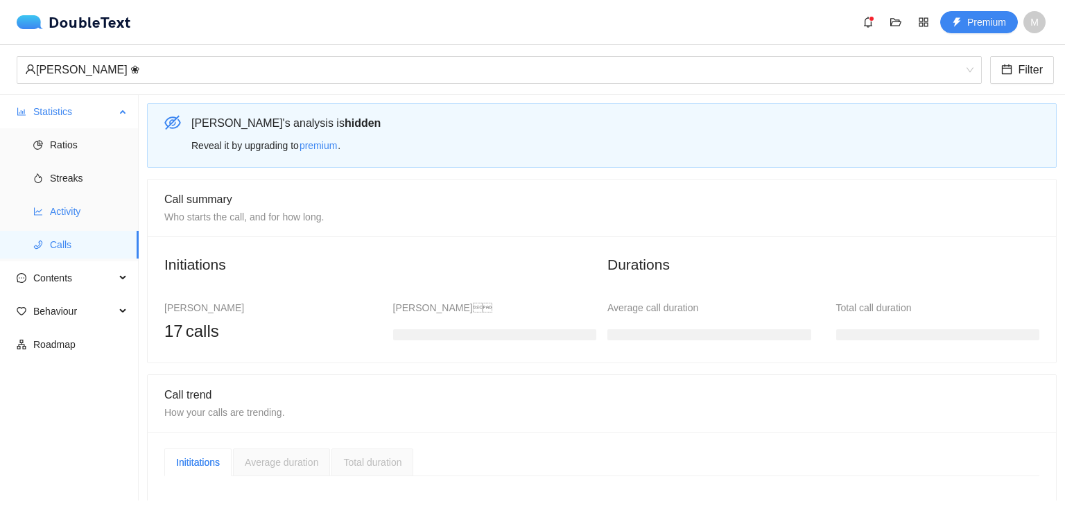
click at [75, 225] on span "Activity" at bounding box center [89, 212] width 78 height 28
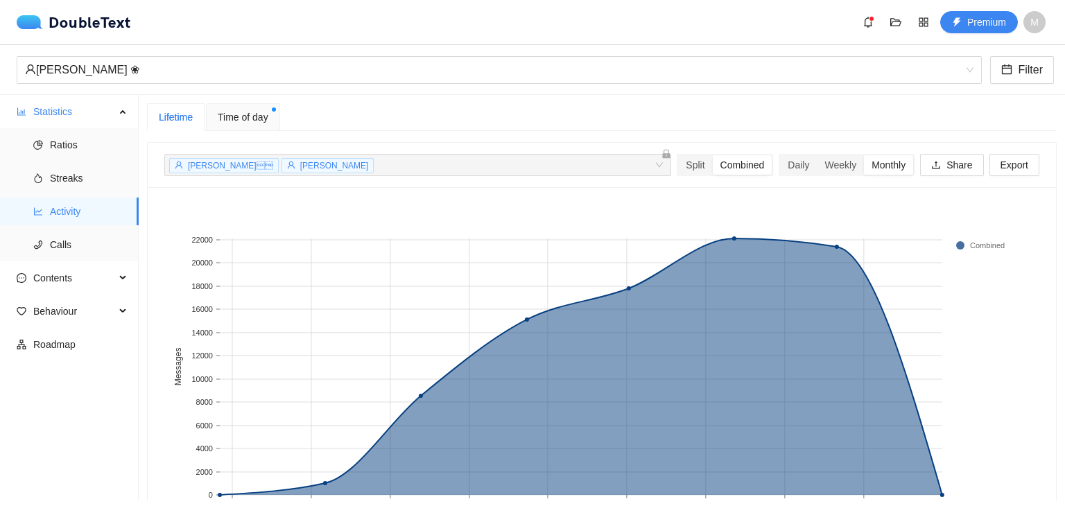
click at [245, 121] on span "Time of day" at bounding box center [243, 117] width 51 height 15
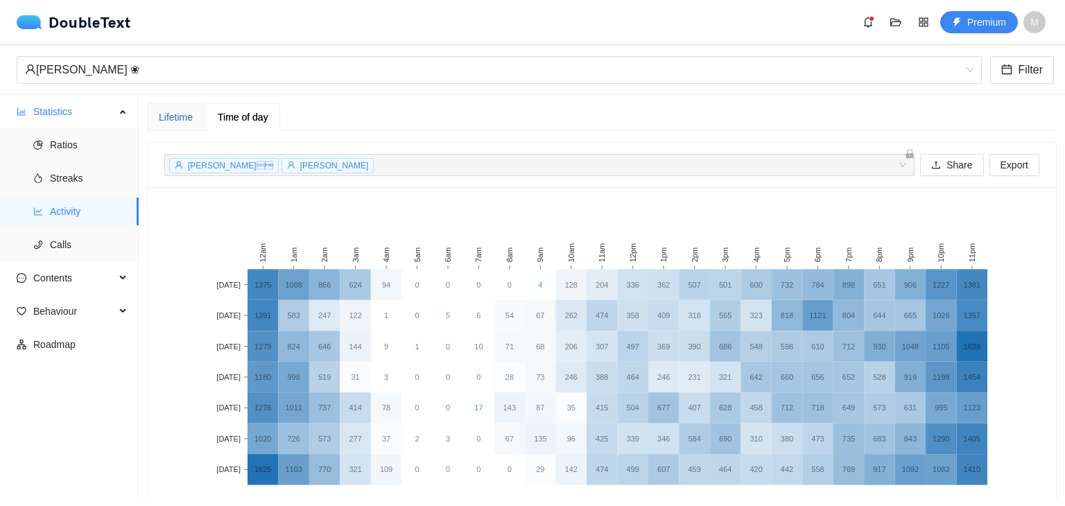
click at [189, 119] on div "Lifetime" at bounding box center [176, 117] width 34 height 15
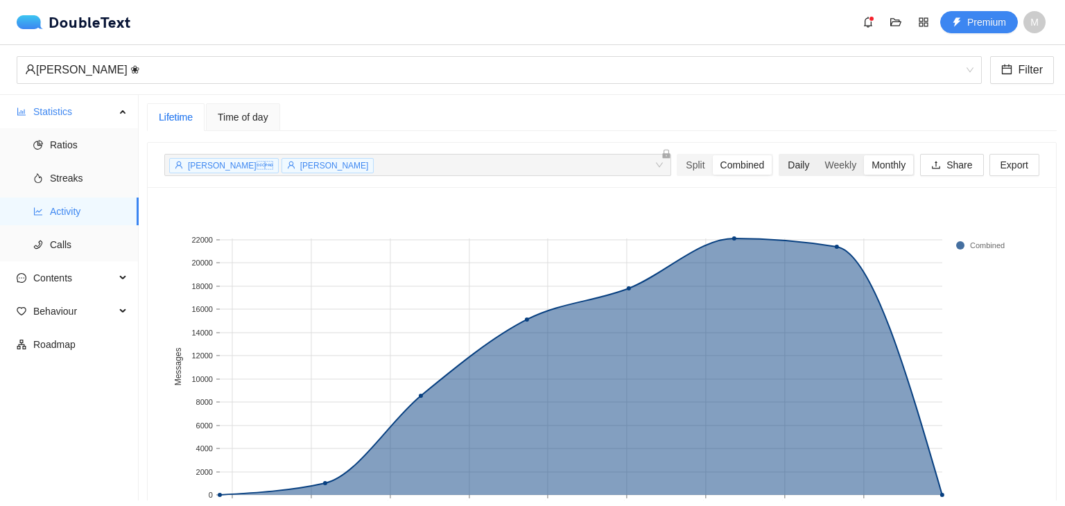
click at [799, 163] on div "Daily" at bounding box center [798, 164] width 37 height 19
click at [780, 155] on input "Daily" at bounding box center [780, 155] width 0 height 0
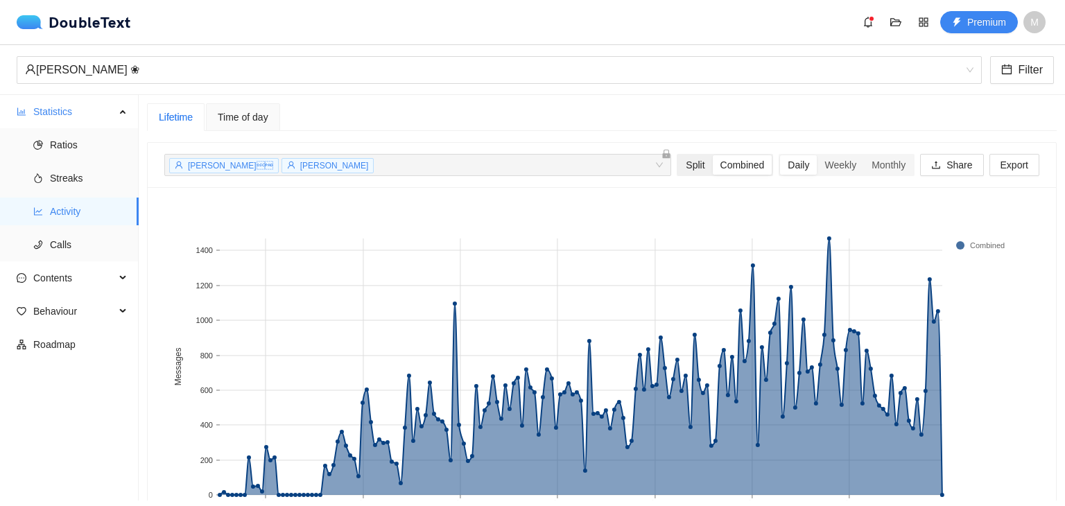
click at [680, 155] on div "Split" at bounding box center [695, 164] width 34 height 19
click at [678, 155] on input "Split" at bounding box center [678, 155] width 0 height 0
click at [713, 169] on div "Combined" at bounding box center [743, 164] width 60 height 19
click at [713, 155] on input "Combined" at bounding box center [713, 155] width 0 height 0
click at [846, 173] on div "Weekly" at bounding box center [840, 164] width 47 height 19
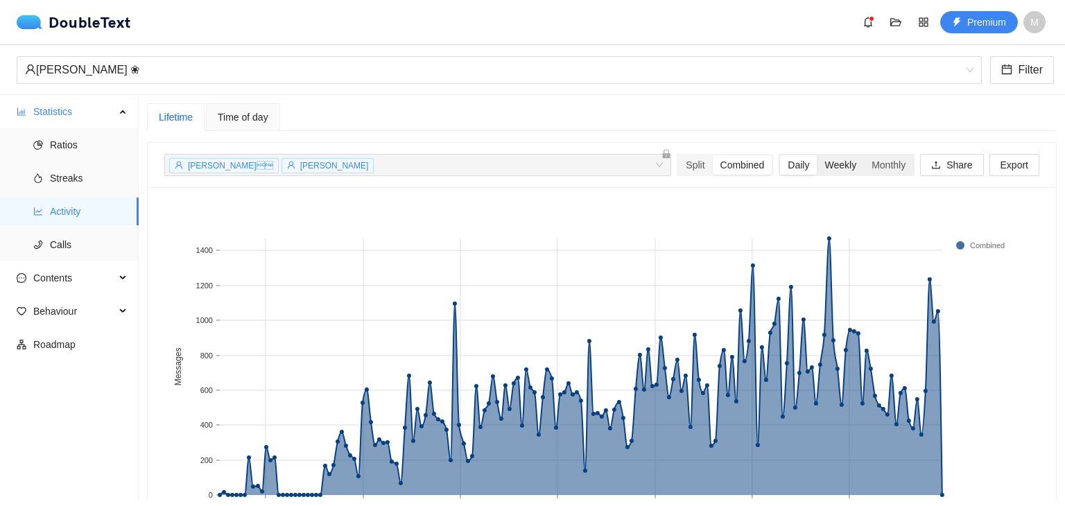
click at [817, 155] on input "Weekly" at bounding box center [817, 155] width 0 height 0
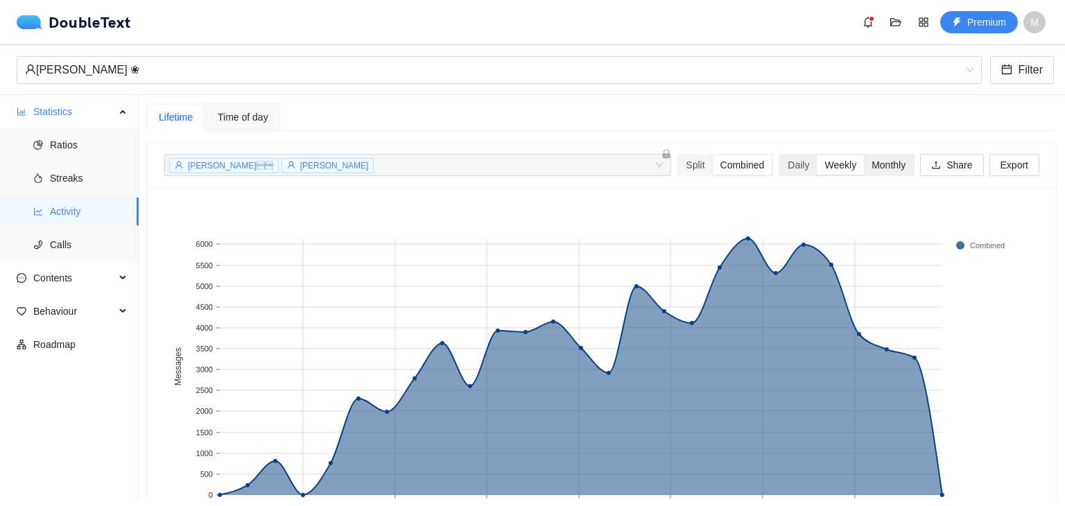
click at [893, 166] on div "Monthly" at bounding box center [888, 164] width 49 height 19
click at [864, 155] on input "Monthly" at bounding box center [864, 155] width 0 height 0
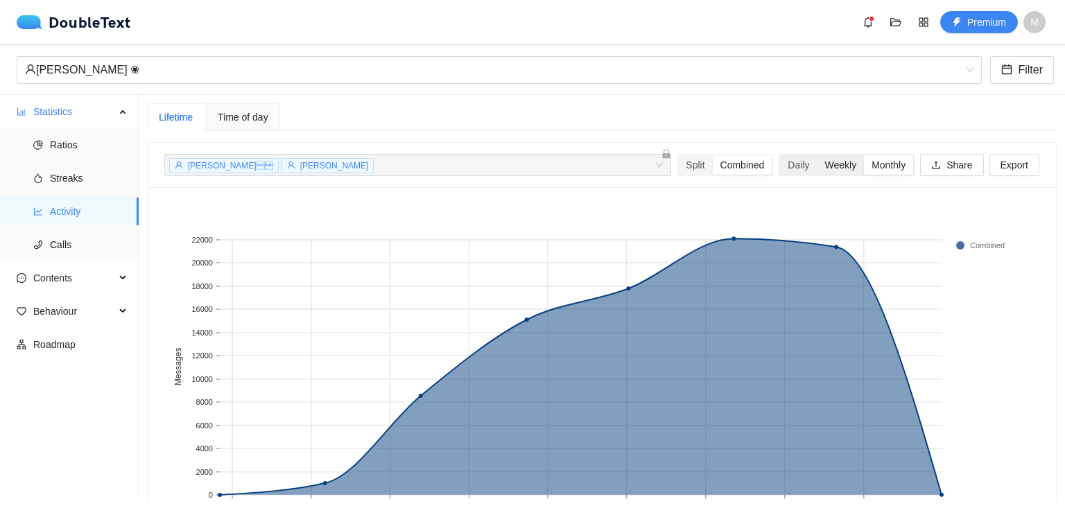
click at [839, 162] on div "Weekly" at bounding box center [840, 164] width 47 height 19
click at [817, 155] on input "Weekly" at bounding box center [817, 155] width 0 height 0
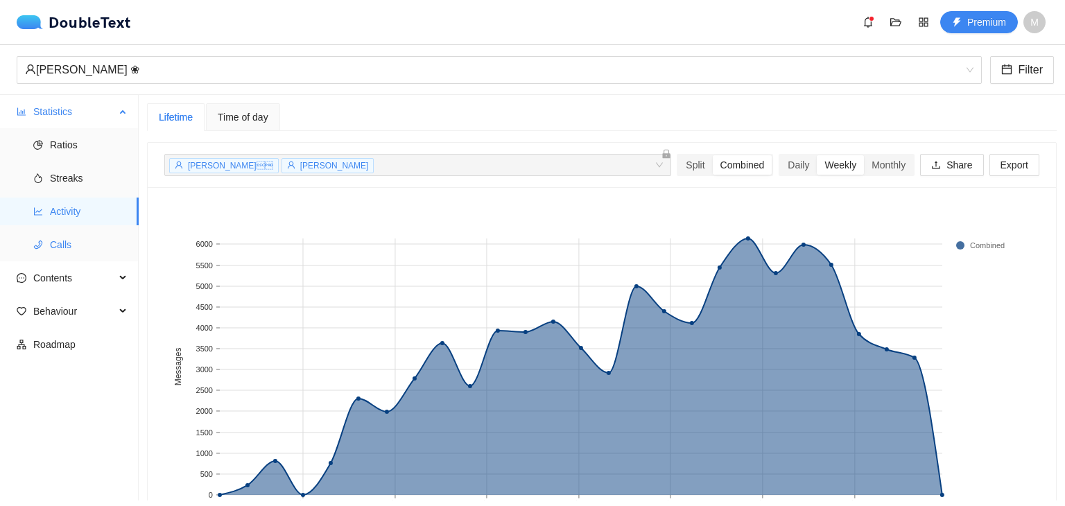
click at [69, 251] on span "Calls" at bounding box center [89, 245] width 78 height 28
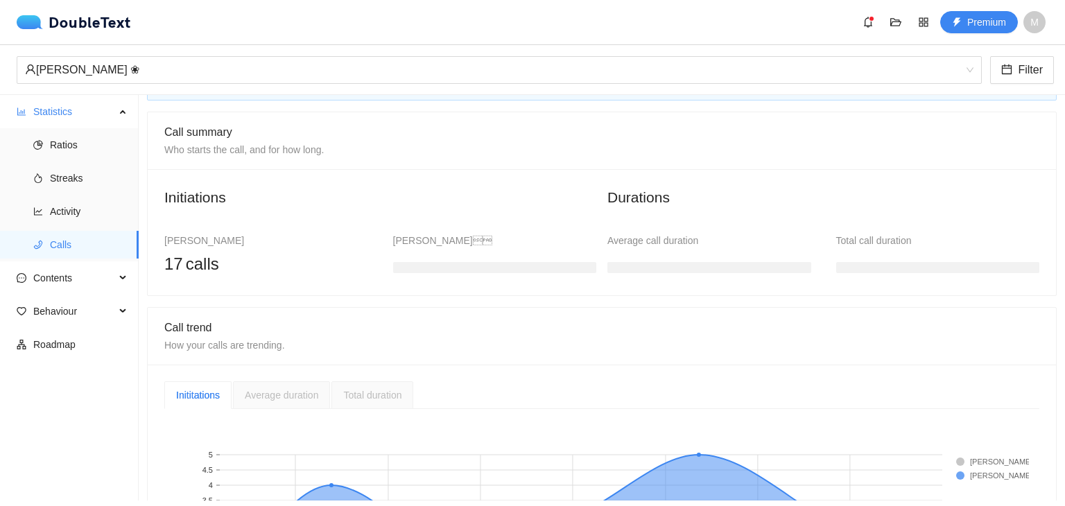
scroll to position [69, 0]
click at [86, 283] on span "Contents" at bounding box center [74, 278] width 82 height 28
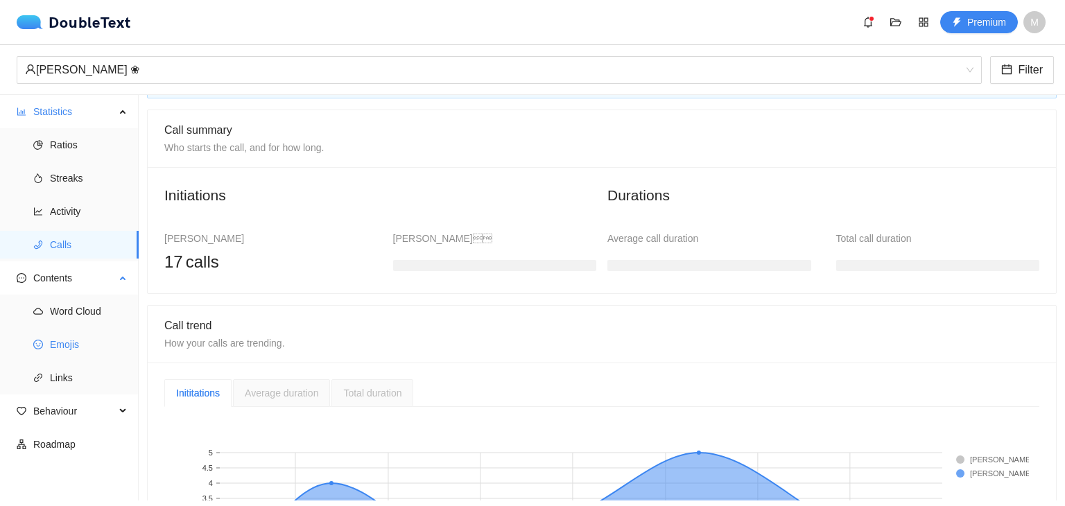
click at [96, 354] on span "Emojis" at bounding box center [89, 345] width 78 height 28
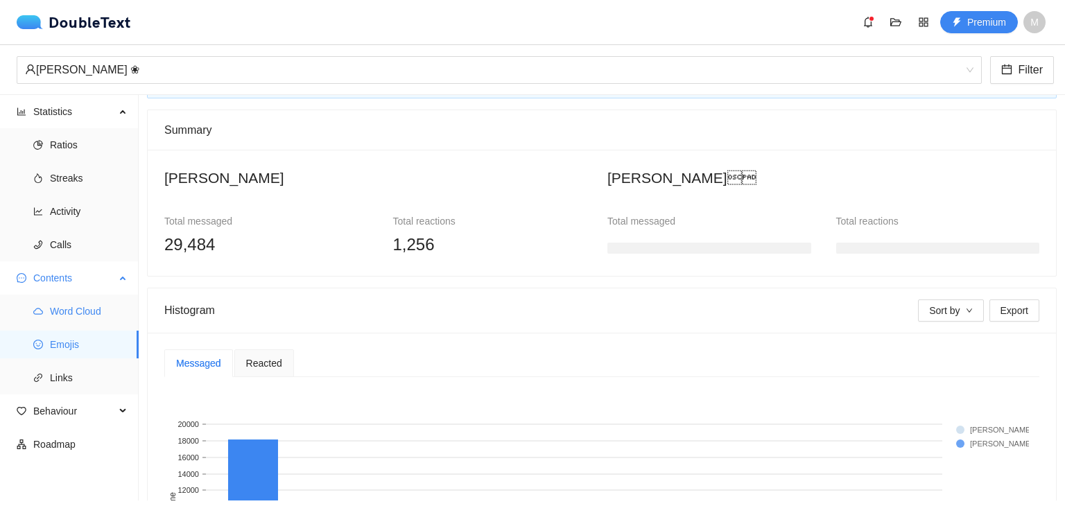
click at [82, 314] on span "Word Cloud" at bounding box center [89, 312] width 78 height 28
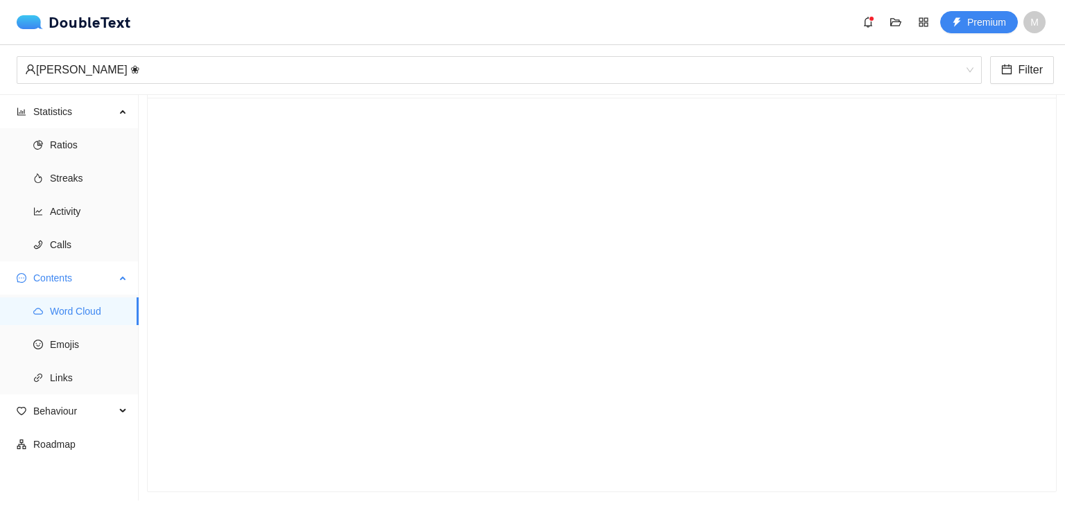
scroll to position [61, 0]
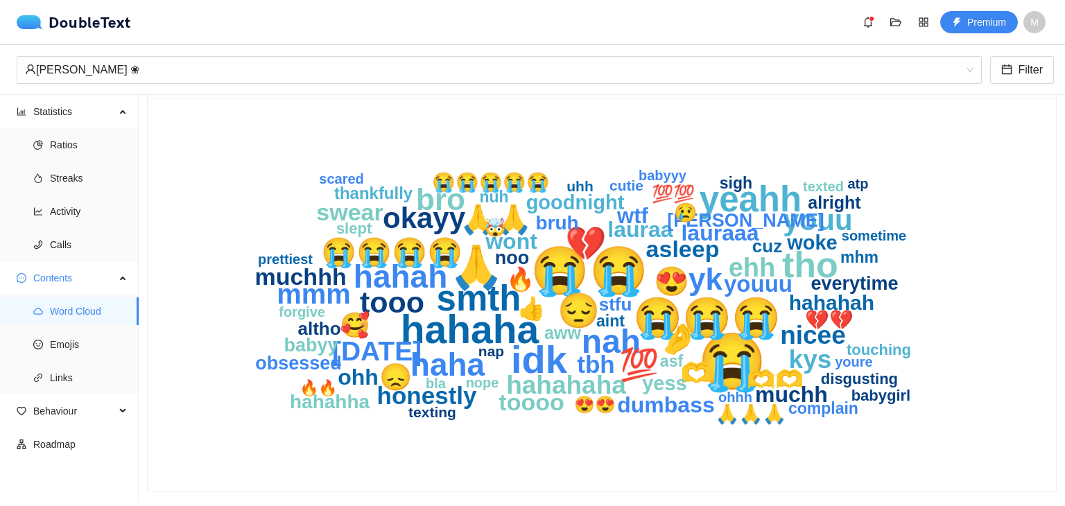
click at [950, 123] on icon "😭 😭😭 🙏 hahaha 😭😭😭 idk tho smth yeahh 😔 nah 💔 hahah 💯 haha bro yk tooo okayy you…" at bounding box center [596, 294] width 865 height 361
click at [87, 345] on span "Emojis" at bounding box center [89, 345] width 78 height 28
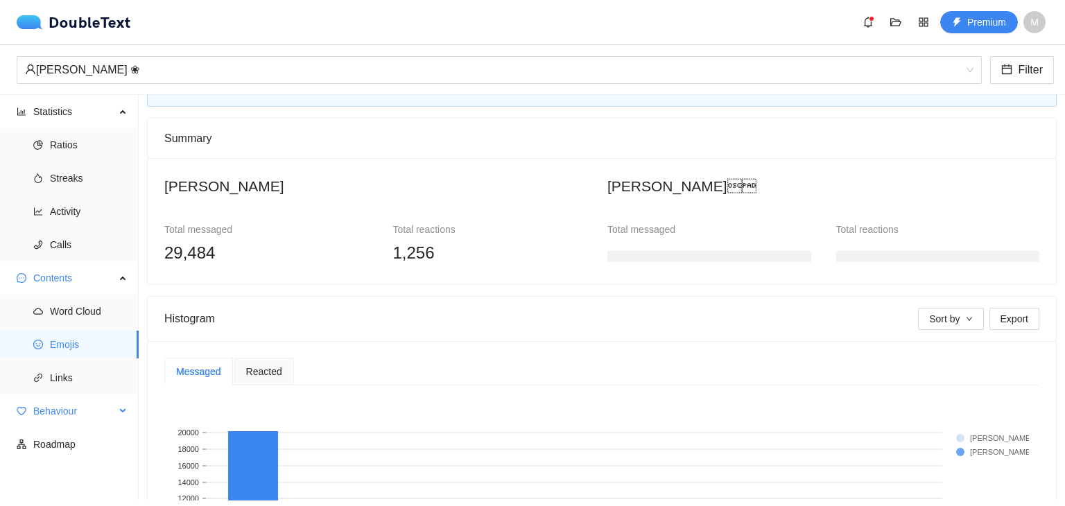
click at [89, 417] on span "Behaviour" at bounding box center [74, 411] width 82 height 28
click at [88, 409] on span "Behaviour" at bounding box center [74, 411] width 82 height 28
click at [80, 440] on span "Roadmap" at bounding box center [80, 445] width 94 height 28
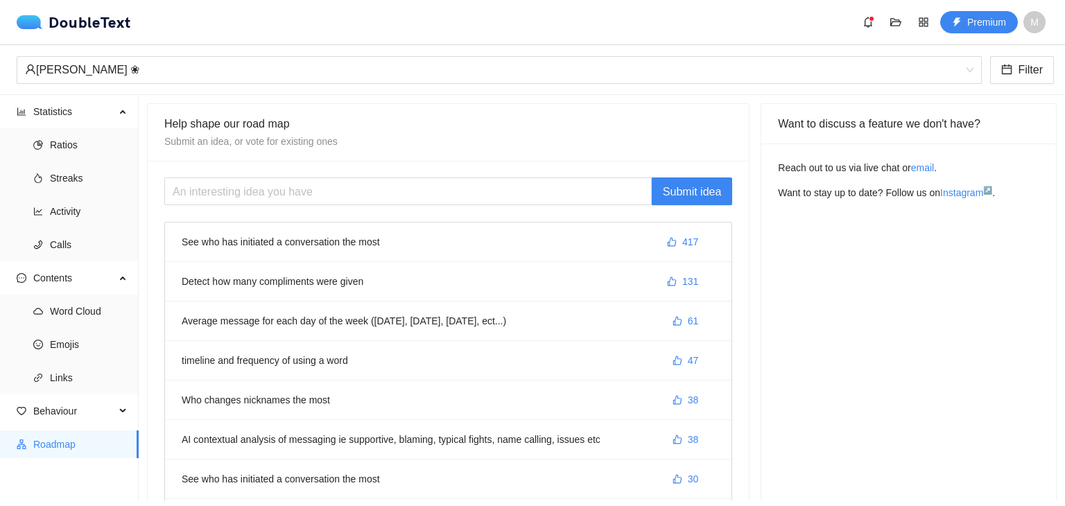
click at [307, 275] on li "Detect how many compliments were given 131" at bounding box center [448, 282] width 567 height 40
click at [72, 323] on span "Word Cloud" at bounding box center [89, 312] width 78 height 28
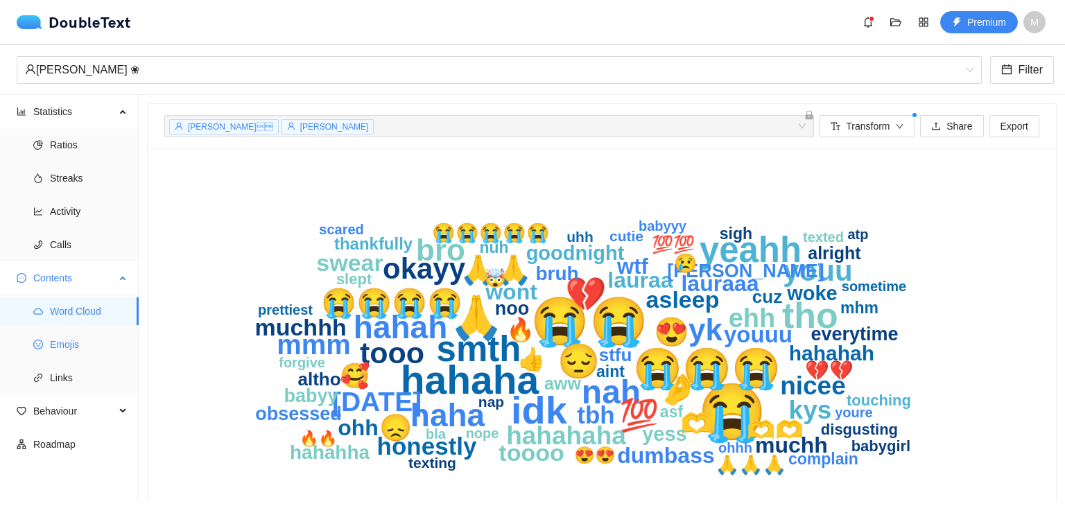
click at [73, 341] on span "Emojis" at bounding box center [89, 345] width 78 height 28
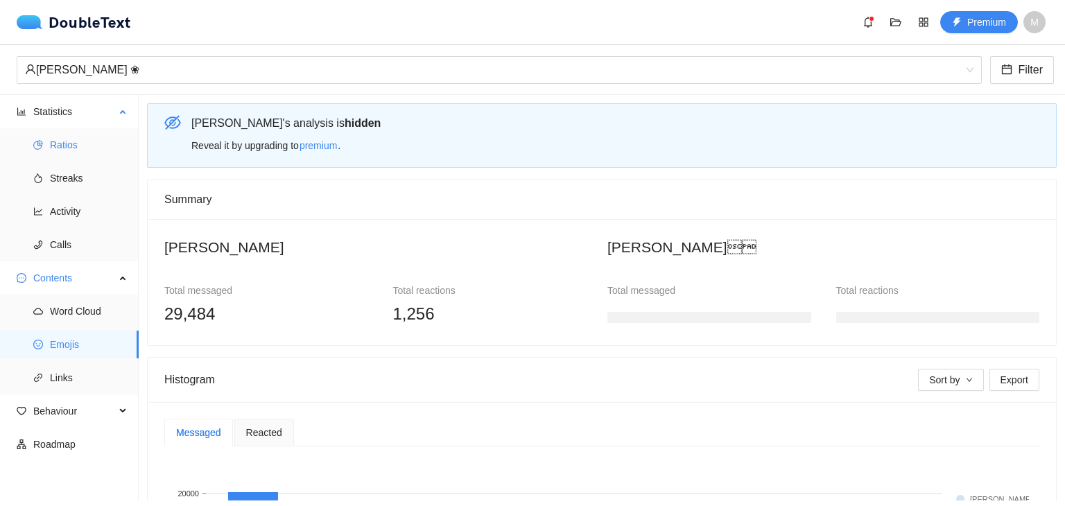
click at [75, 155] on span "Ratios" at bounding box center [89, 145] width 78 height 28
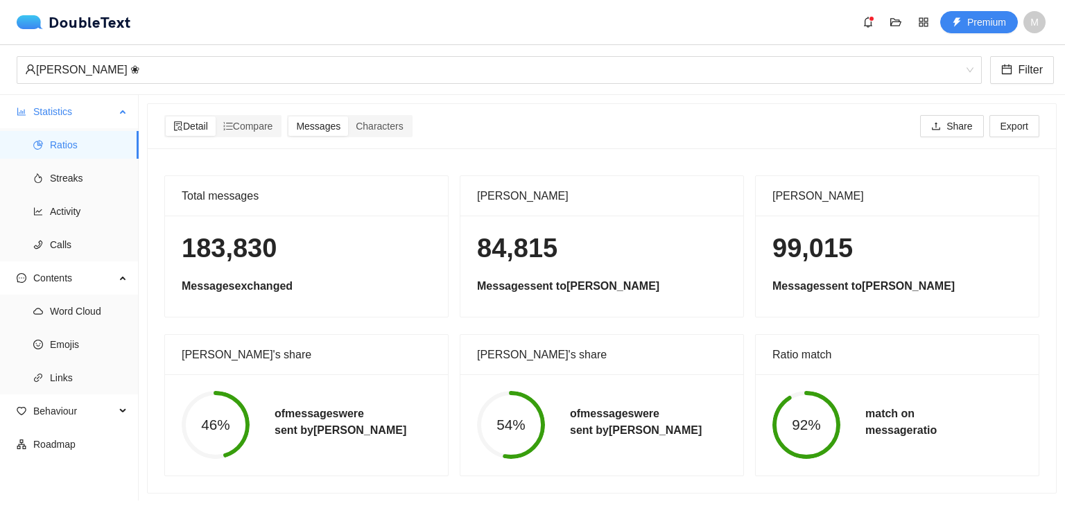
click at [86, 106] on span "Statistics" at bounding box center [74, 112] width 82 height 28
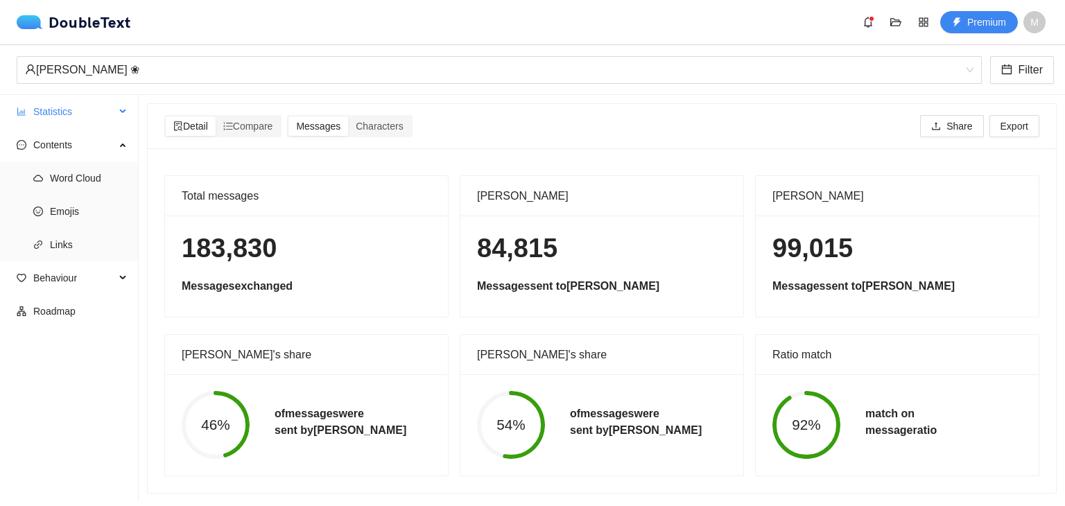
click at [89, 123] on span "Statistics" at bounding box center [74, 112] width 82 height 28
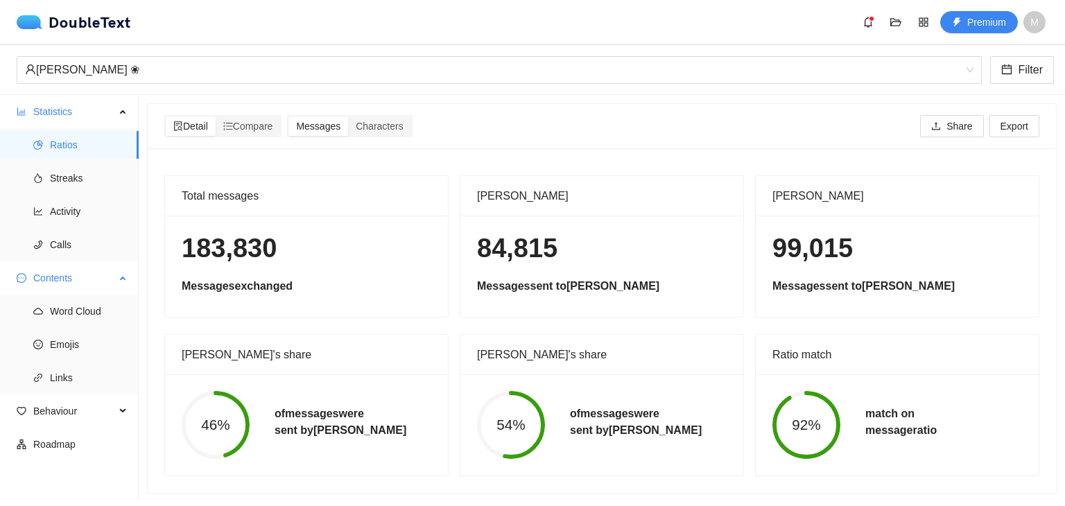
click at [45, 273] on span "Contents" at bounding box center [74, 278] width 82 height 28
click at [45, 272] on span "Contents" at bounding box center [74, 278] width 82 height 28
click at [58, 306] on span "Word Cloud" at bounding box center [89, 312] width 78 height 28
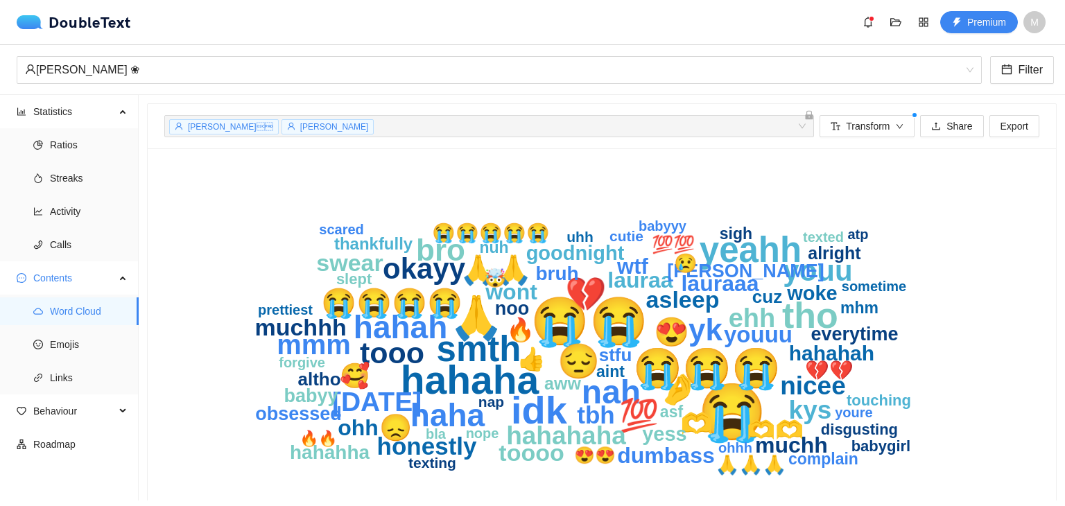
click at [300, 129] on span "[PERSON_NAME]" at bounding box center [334, 127] width 69 height 10
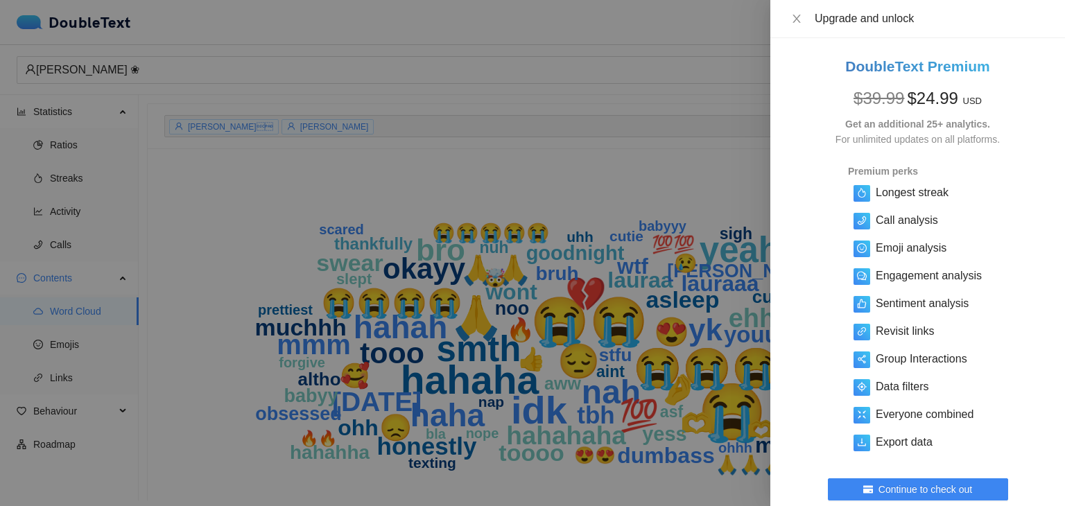
click at [662, 157] on div at bounding box center [532, 253] width 1065 height 506
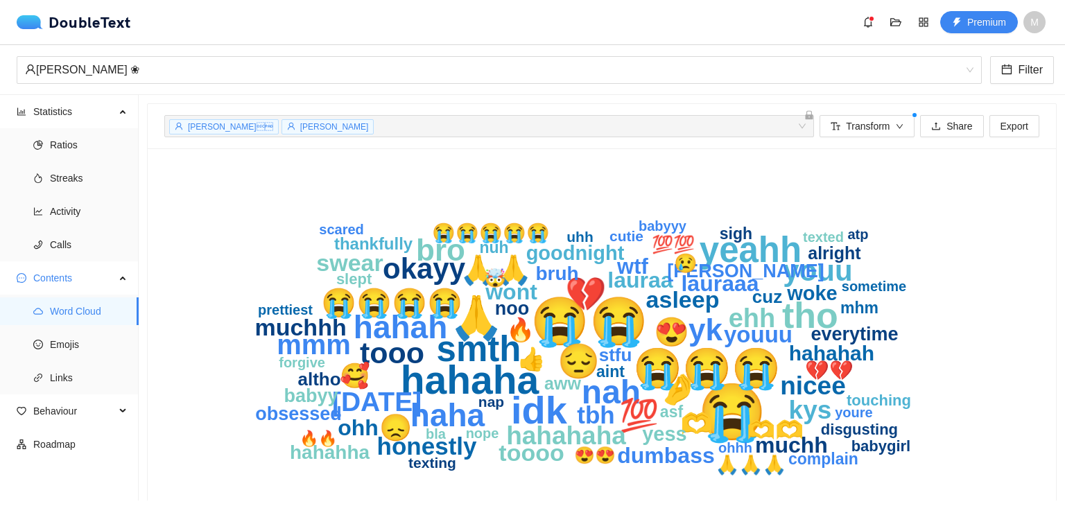
click at [363, 128] on div "[PERSON_NAME] + 0 ..." at bounding box center [482, 126] width 629 height 17
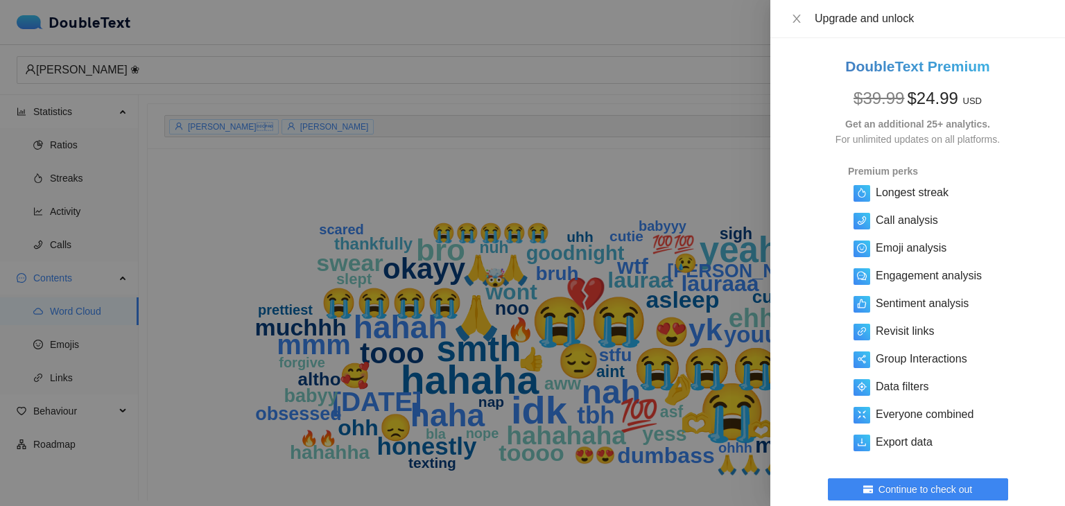
click at [237, 14] on div at bounding box center [532, 253] width 1065 height 506
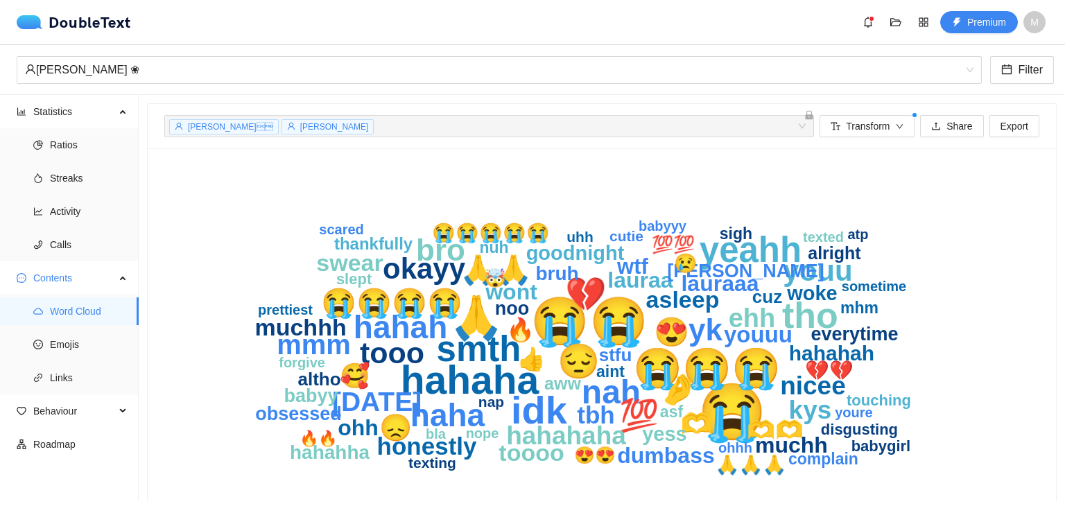
click at [65, 34] on div "DoubleText Premium M" at bounding box center [532, 22] width 1065 height 44
click at [53, 24] on div "DoubleText" at bounding box center [74, 22] width 114 height 14
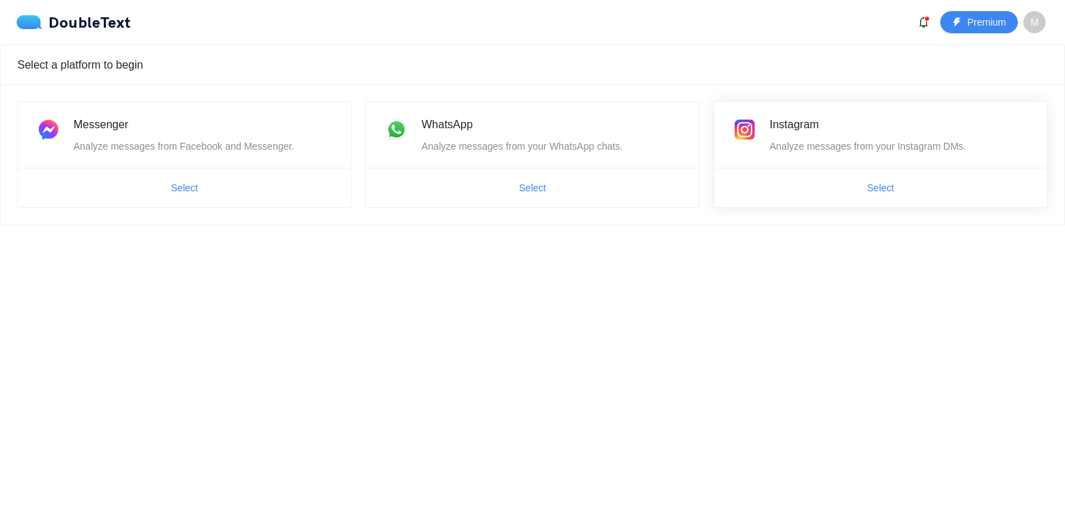
click at [809, 134] on div "Instagram Analyze messages from your Instagram DMs." at bounding box center [900, 135] width 261 height 38
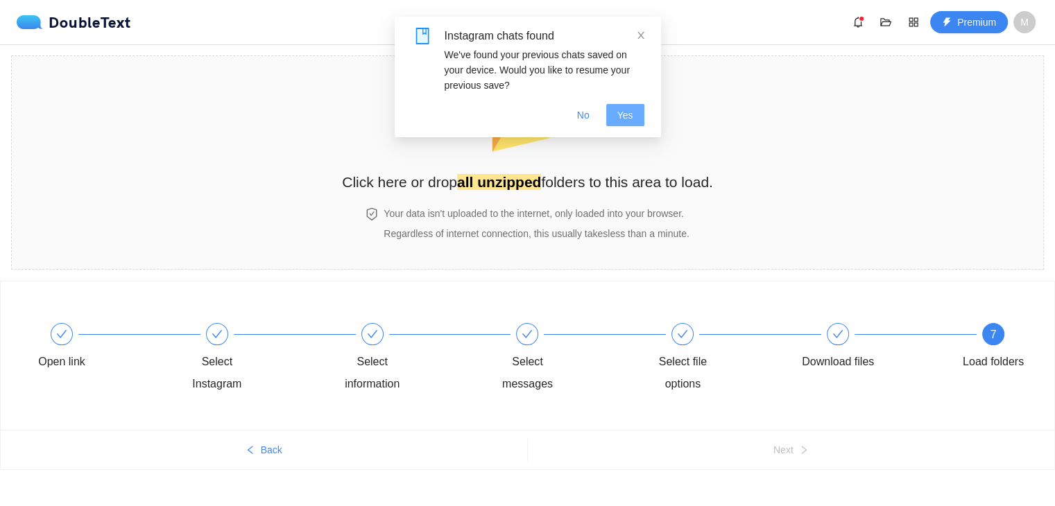
click at [619, 115] on span "Yes" at bounding box center [625, 115] width 16 height 15
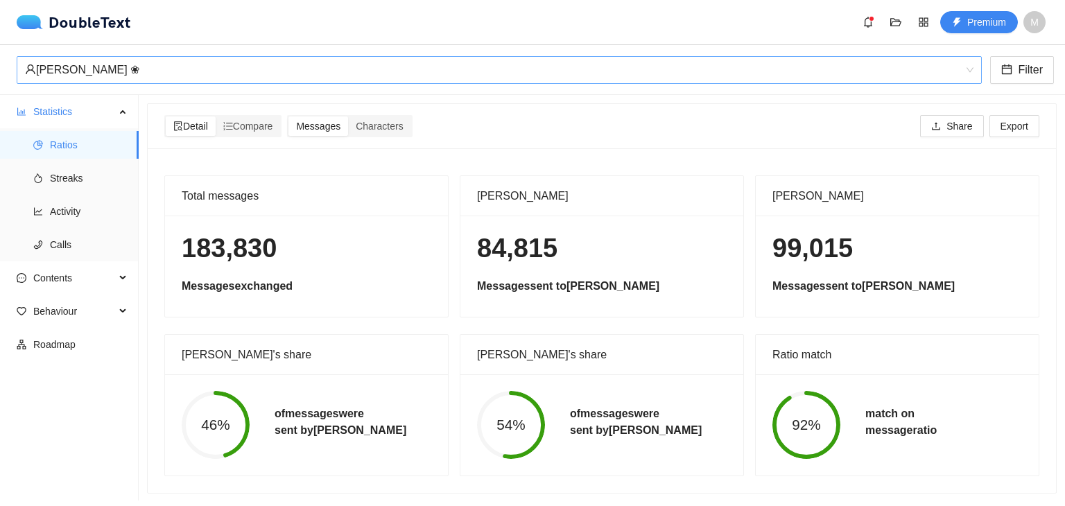
click at [660, 71] on div "‏‎[PERSON_NAME] ❀‎‏" at bounding box center [493, 70] width 936 height 26
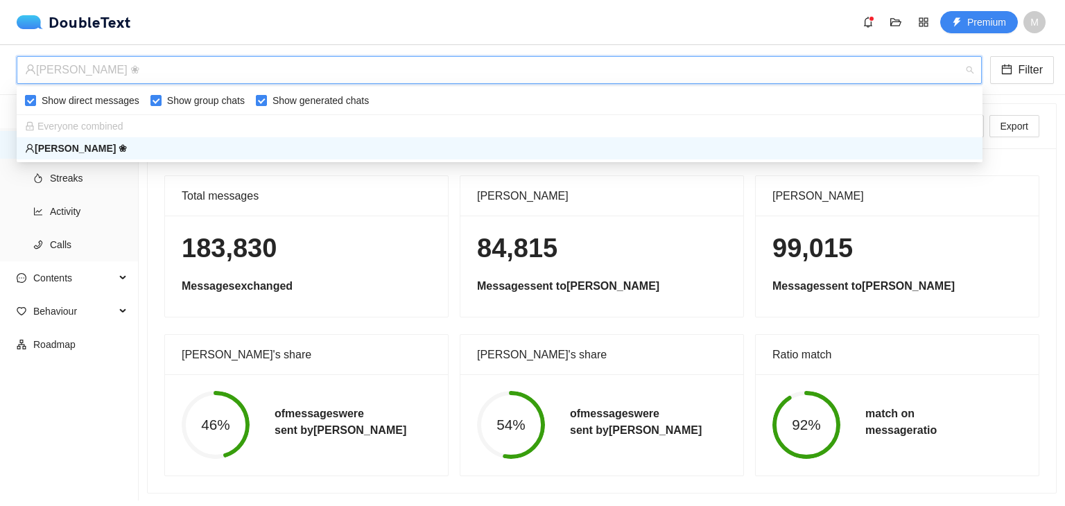
click at [431, 196] on div "Total messages" at bounding box center [306, 196] width 283 height 40
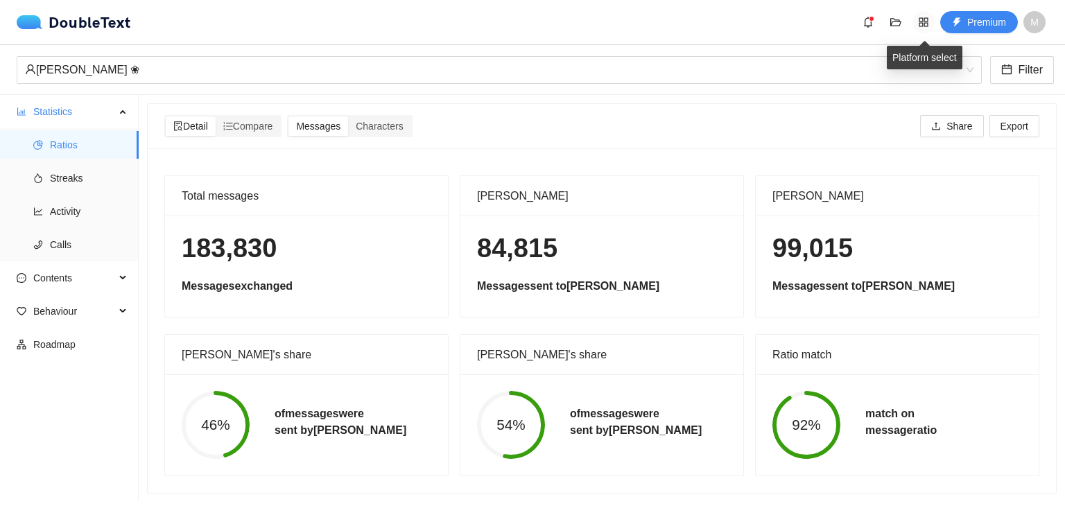
click at [920, 22] on icon "appstore" at bounding box center [923, 21] width 9 height 9
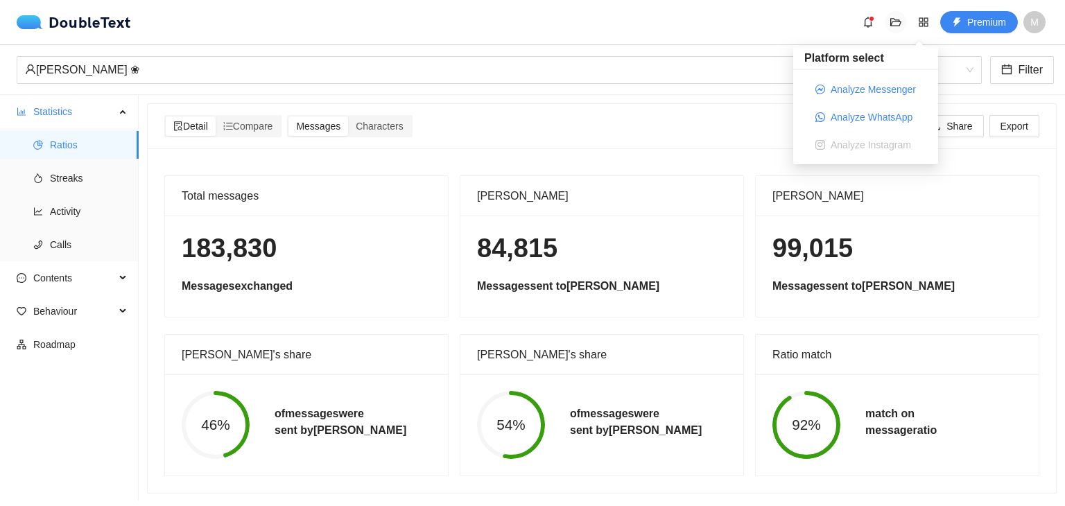
click at [892, 19] on icon "folder-open" at bounding box center [896, 22] width 11 height 11
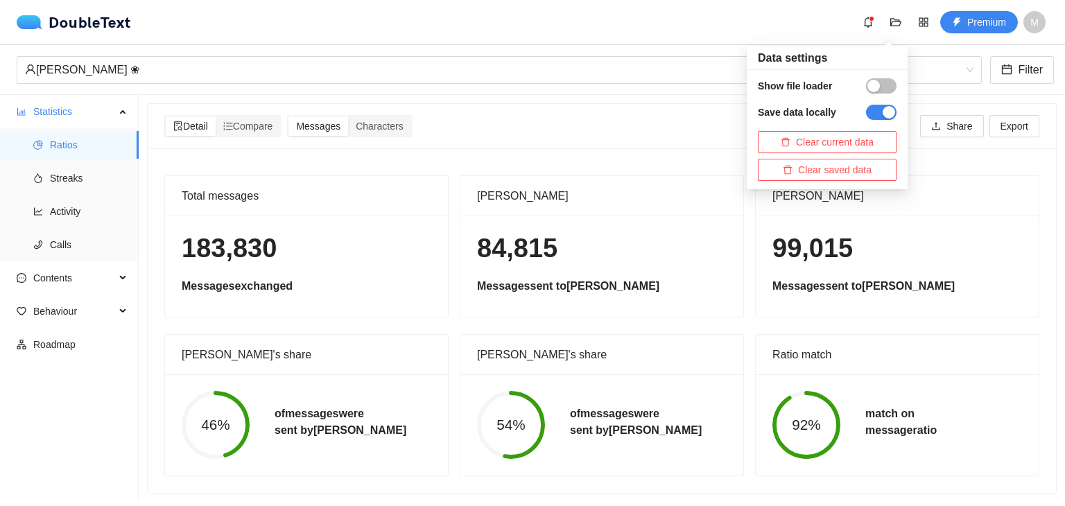
click at [890, 83] on button "button" at bounding box center [881, 85] width 31 height 15
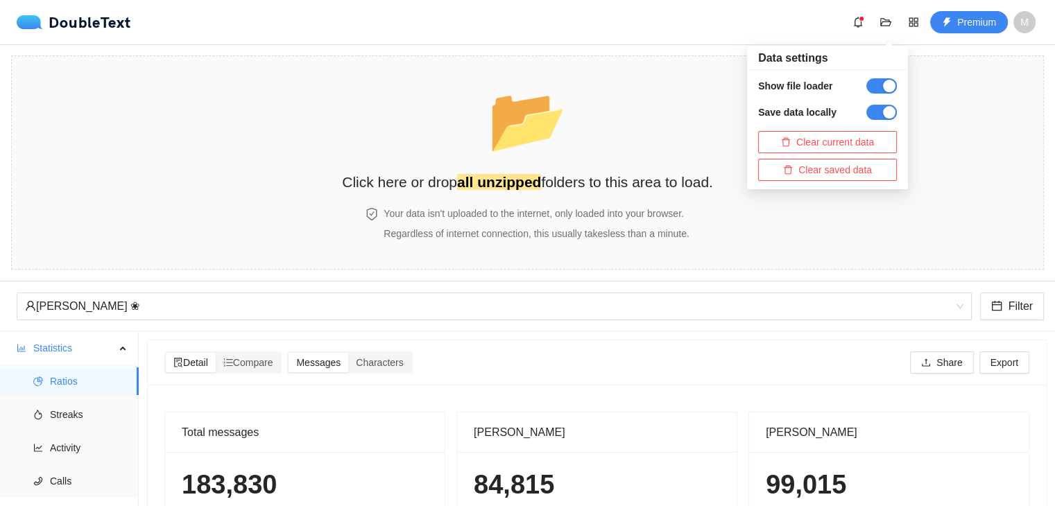
click at [885, 84] on div "button" at bounding box center [889, 86] width 12 height 12
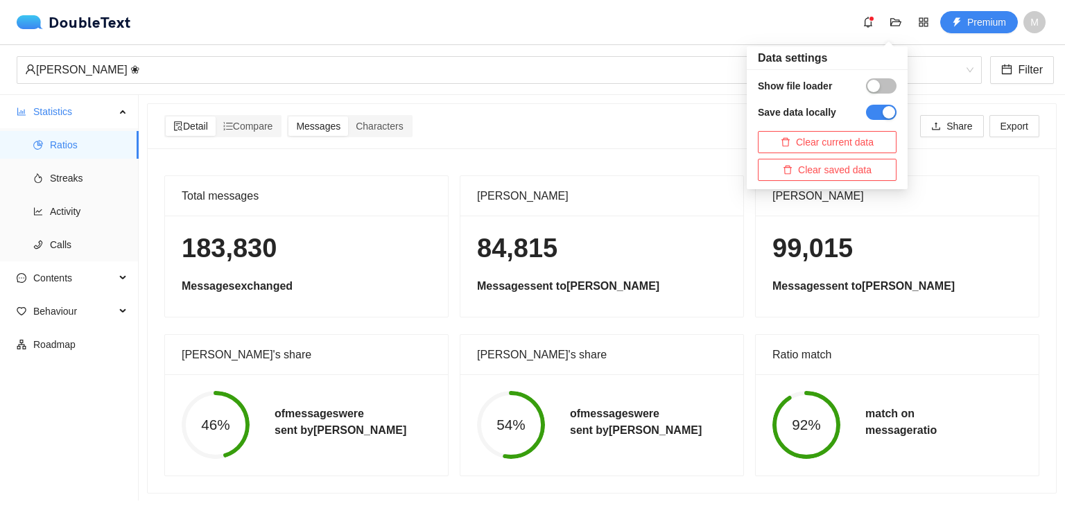
click at [632, 162] on div "Total messages 183,830 Messages exchanged [PERSON_NAME] 84,815 Messages sent to…" at bounding box center [602, 320] width 909 height 345
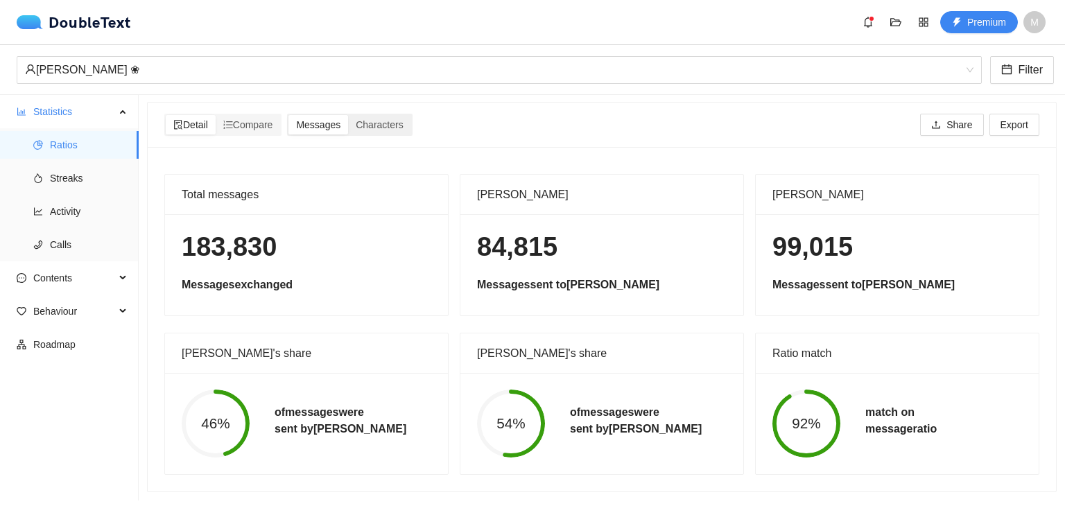
scroll to position [11, 0]
click at [77, 177] on span "Streaks" at bounding box center [89, 178] width 78 height 28
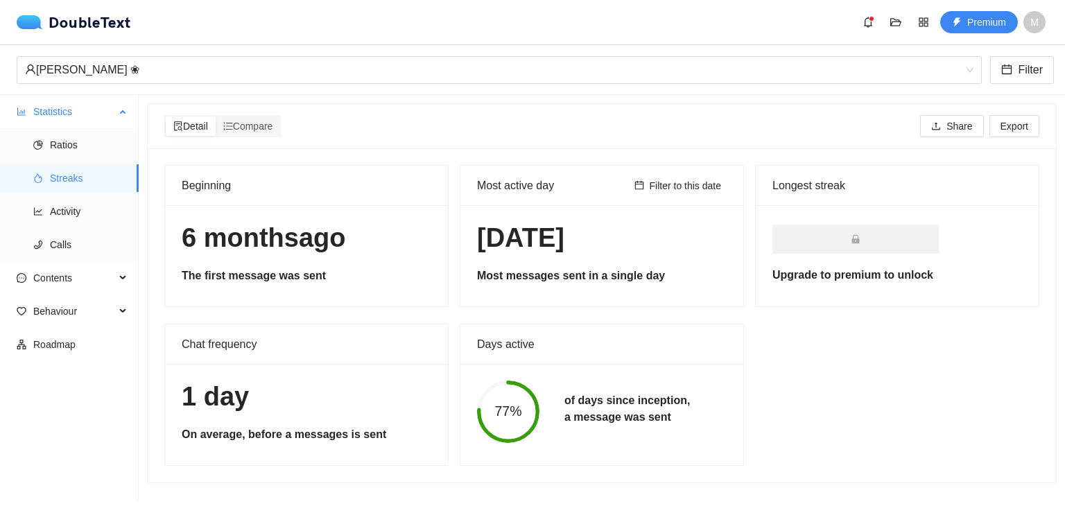
scroll to position [1, 0]
click at [74, 220] on span "Activity" at bounding box center [89, 212] width 78 height 28
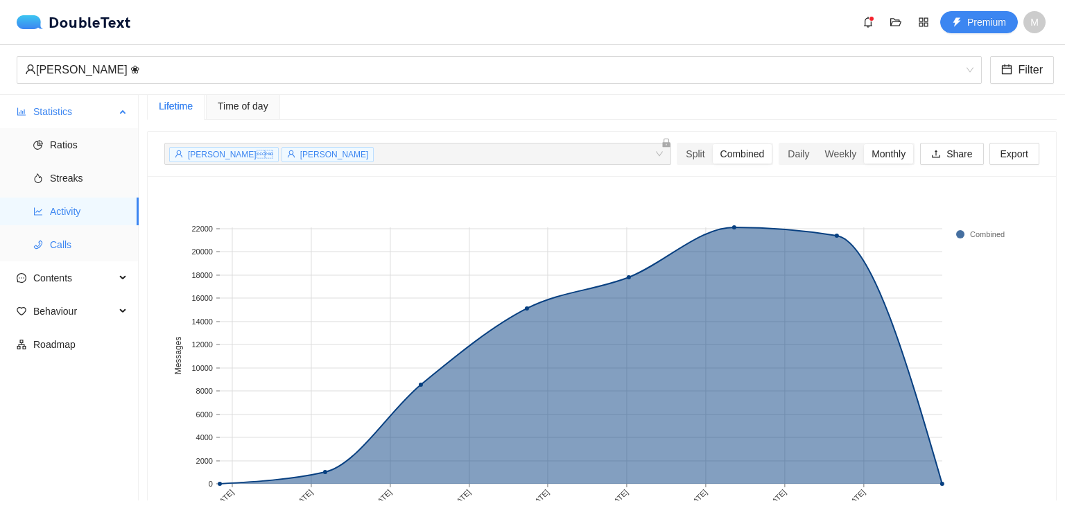
click at [85, 240] on span "Calls" at bounding box center [89, 245] width 78 height 28
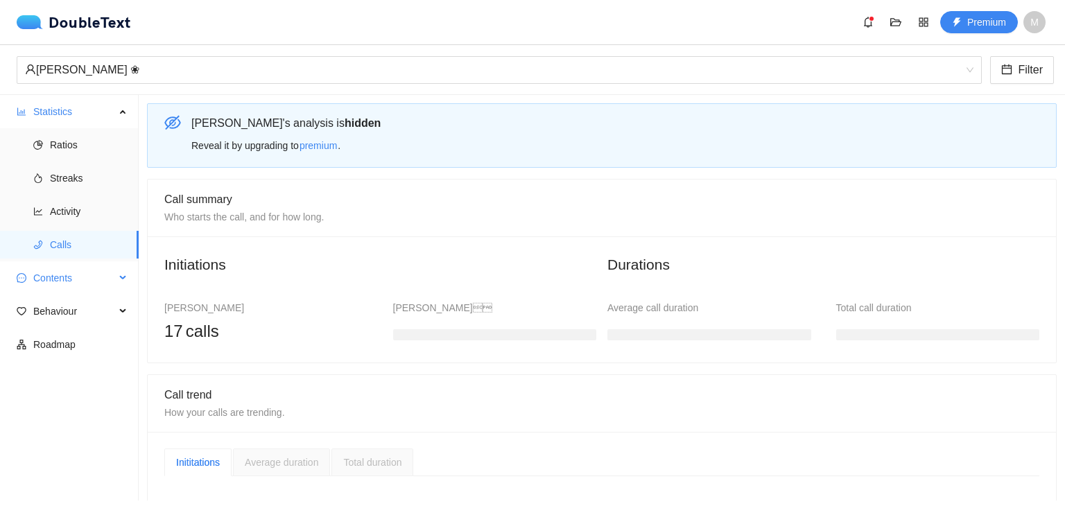
click at [119, 287] on div "Contents" at bounding box center [69, 278] width 139 height 28
